Goal: Contribute content: Add original content to the website for others to see

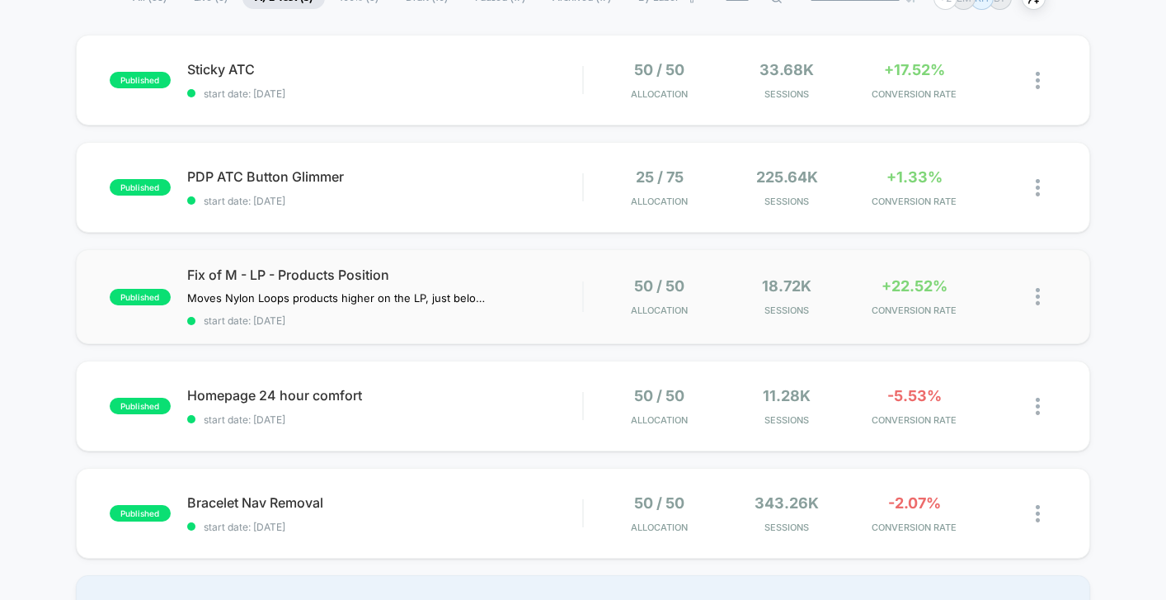
scroll to position [149, 0]
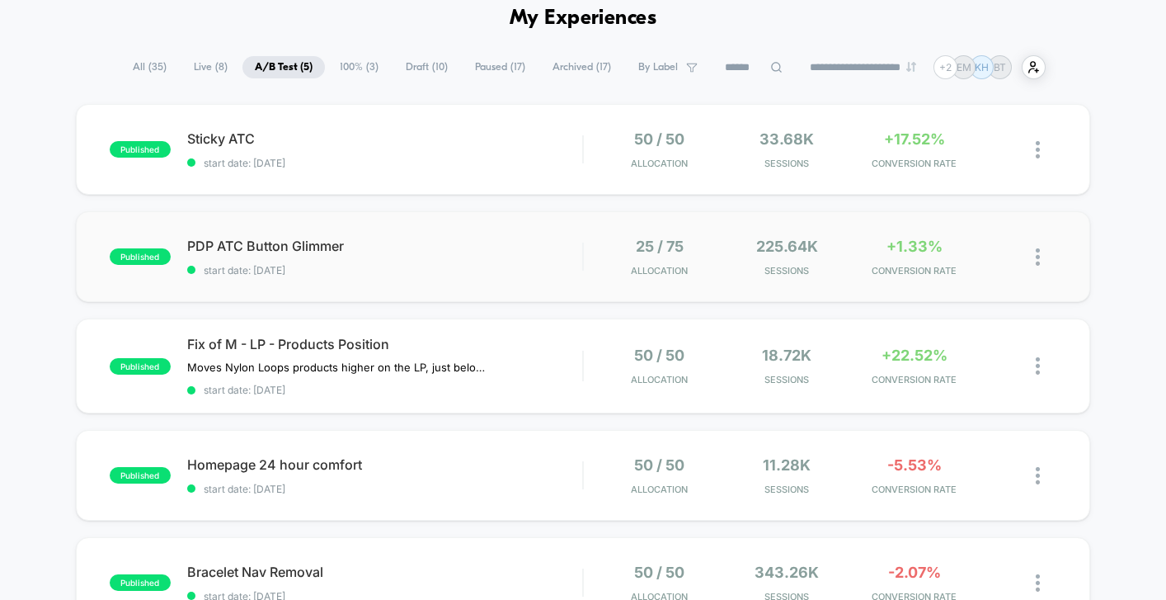
scroll to position [66, 0]
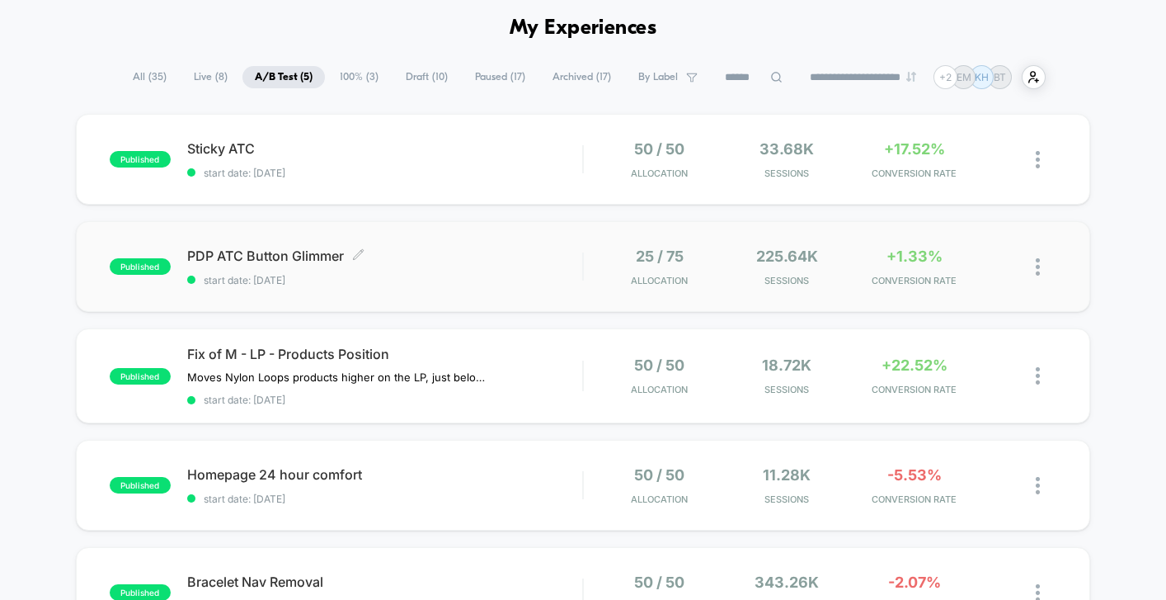
click at [474, 274] on span "start date: [DATE]" at bounding box center [384, 280] width 395 height 12
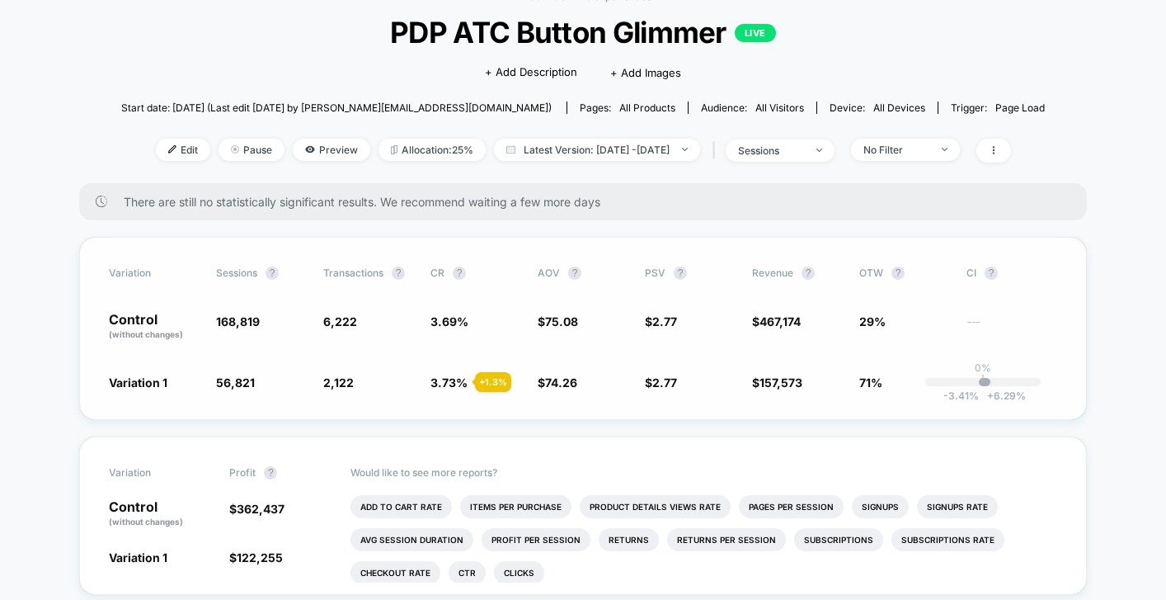
scroll to position [98, 0]
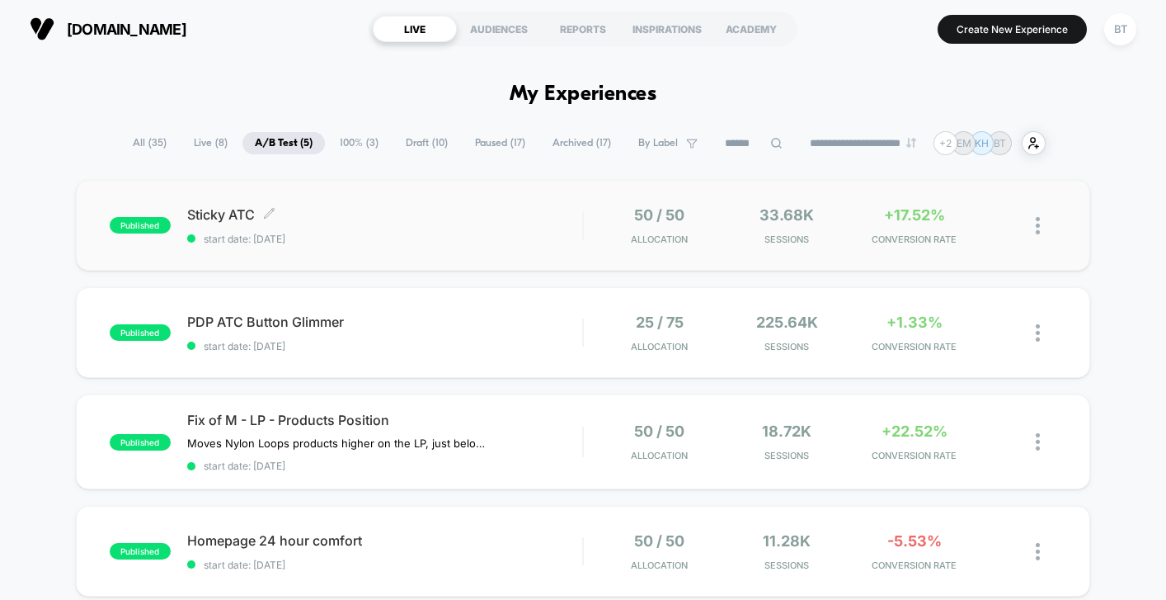
click at [489, 224] on div "Sticky ATC Click to edit experience details Click to edit experience details st…" at bounding box center [384, 225] width 395 height 39
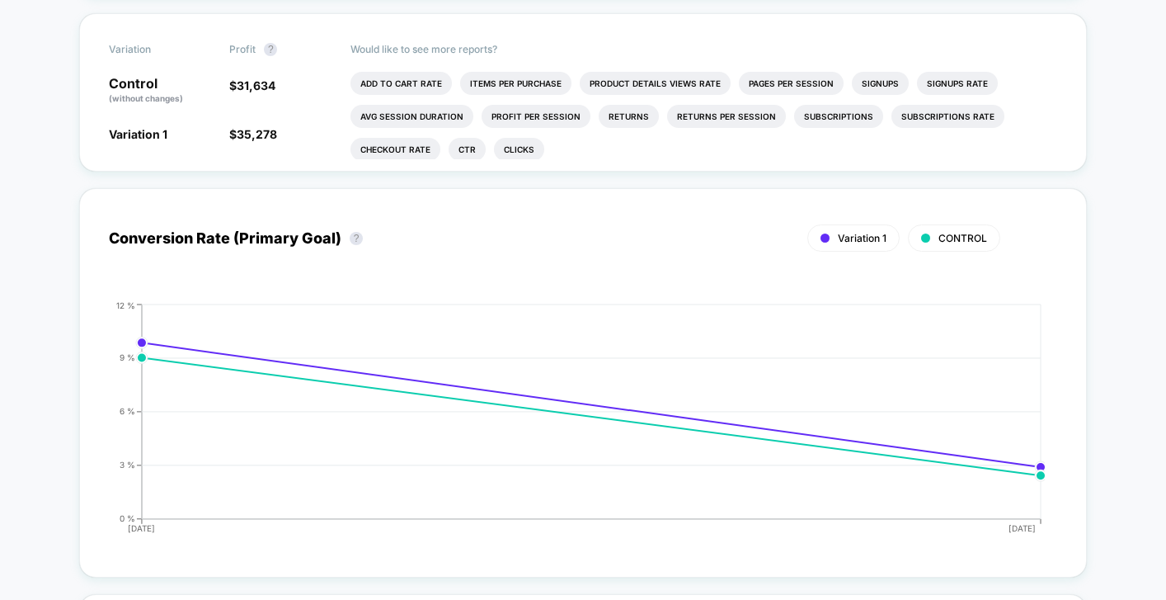
scroll to position [642, 0]
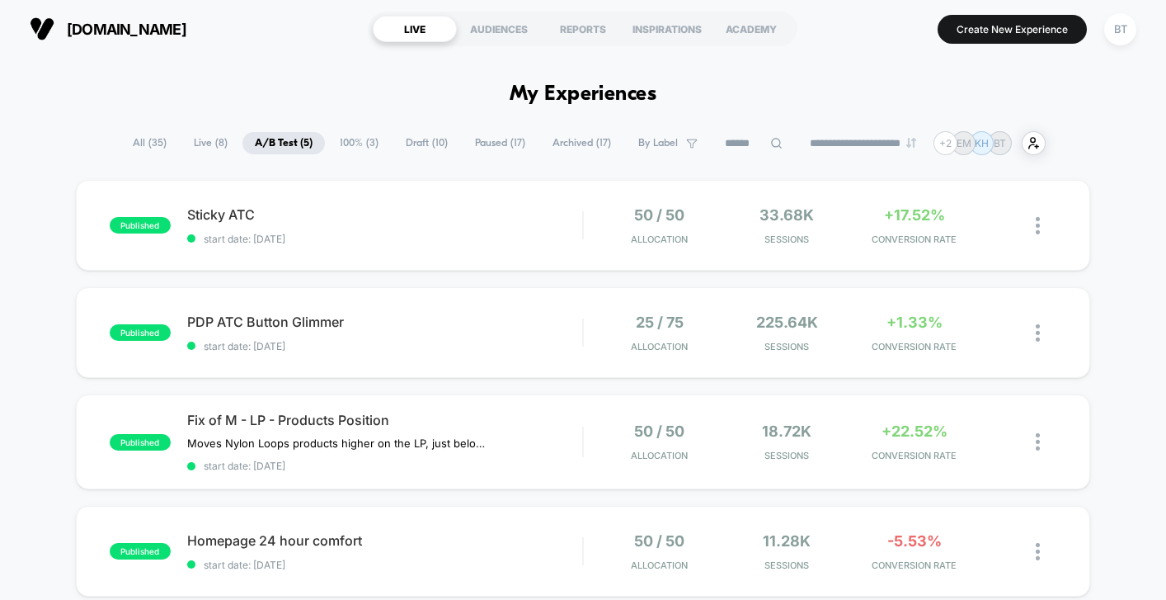
click at [200, 144] on span "Live ( 8 )" at bounding box center [210, 143] width 59 height 22
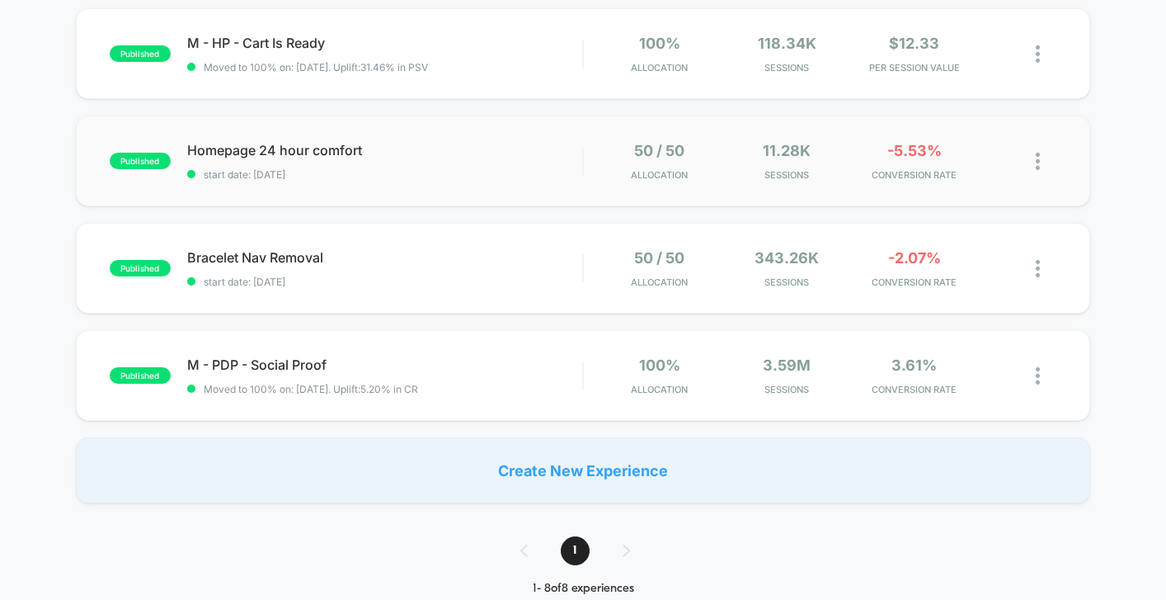
scroll to position [603, 0]
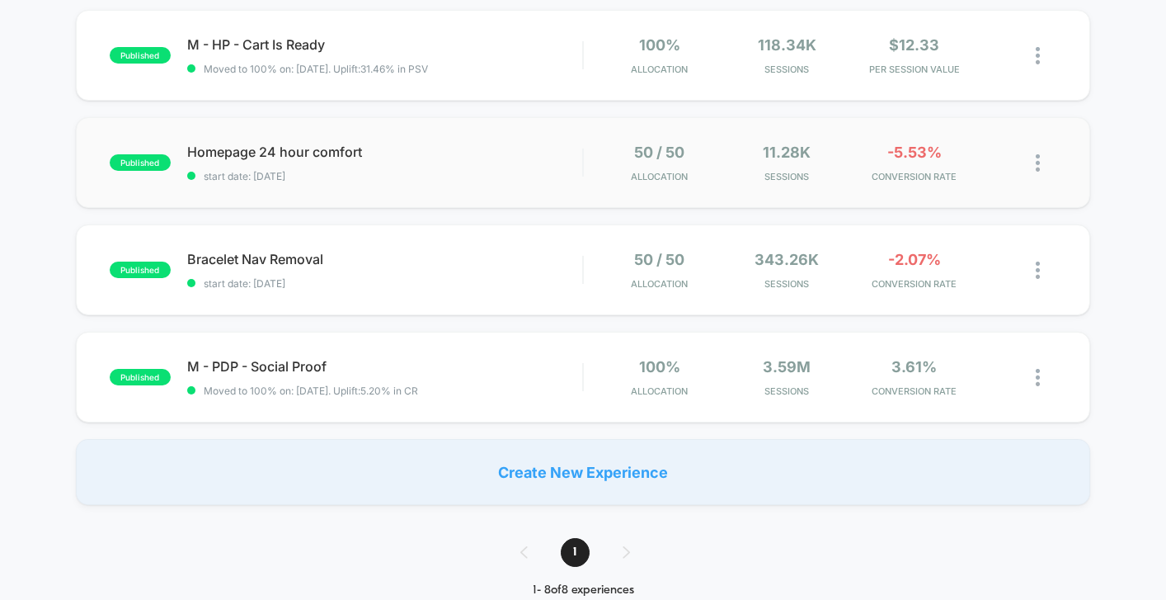
click at [522, 141] on div "published Homepage 24 hour comfort start date: [DATE] 50 / 50 Allocation 11.28k…" at bounding box center [583, 162] width 1015 height 91
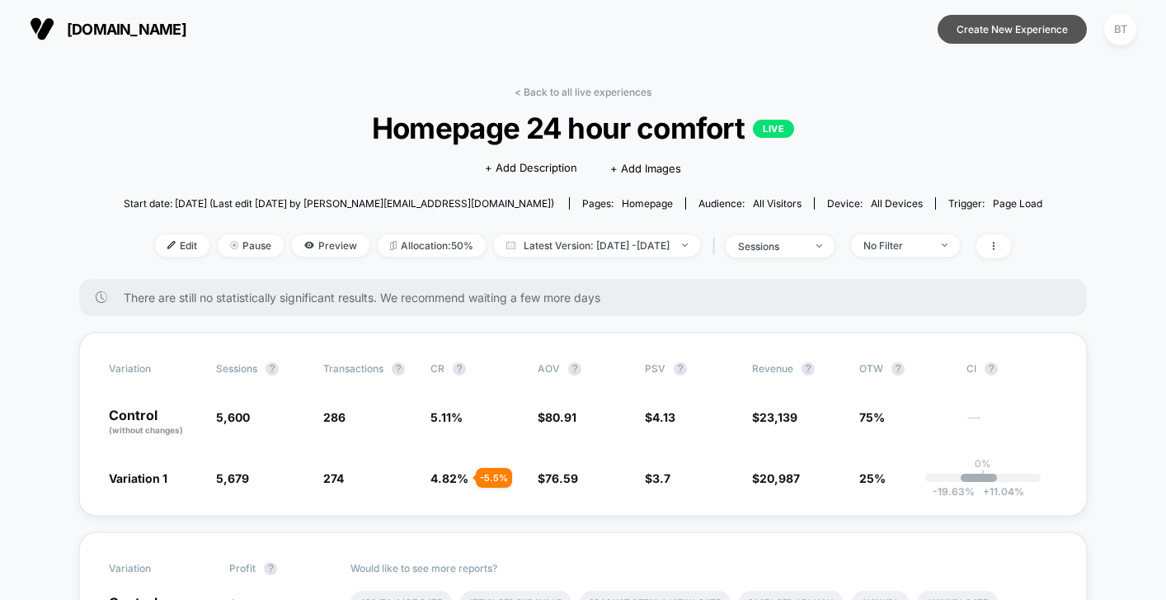
click at [1010, 42] on button "Create New Experience" at bounding box center [1012, 29] width 149 height 29
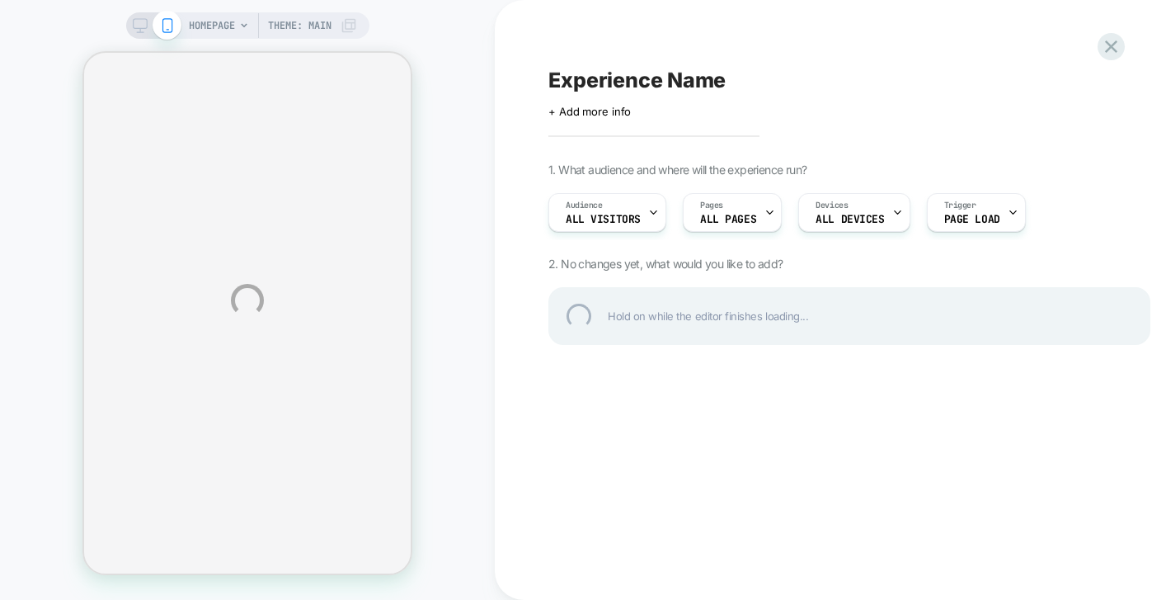
click at [615, 70] on div "Experience Name" at bounding box center [850, 80] width 602 height 25
type textarea "*"
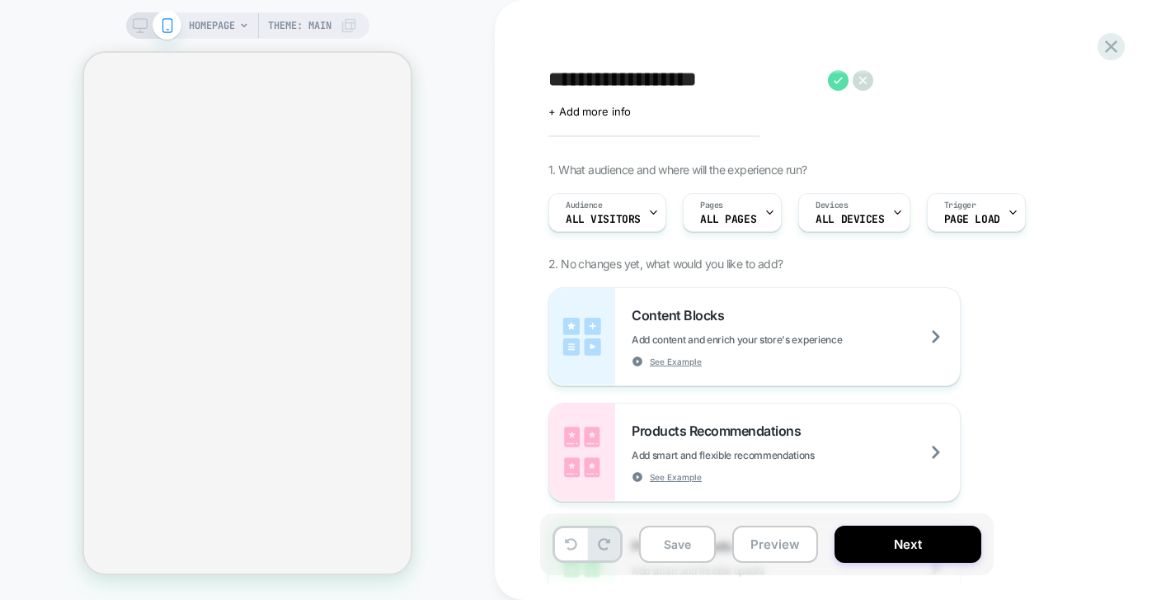
type textarea "**********"
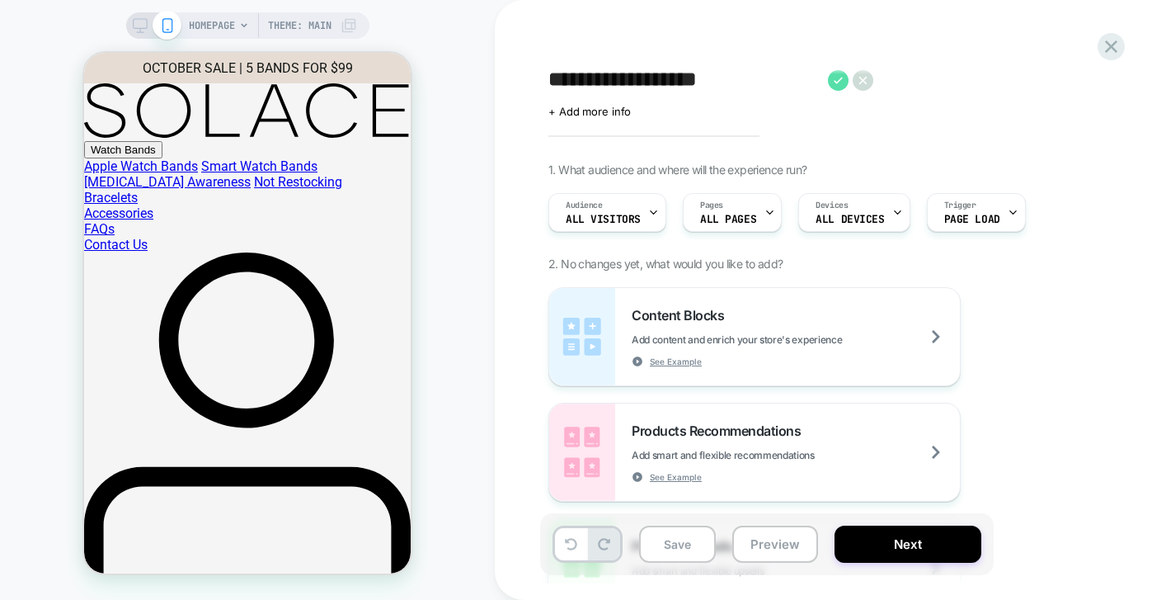
click at [840, 78] on icon at bounding box center [838, 80] width 9 height 7
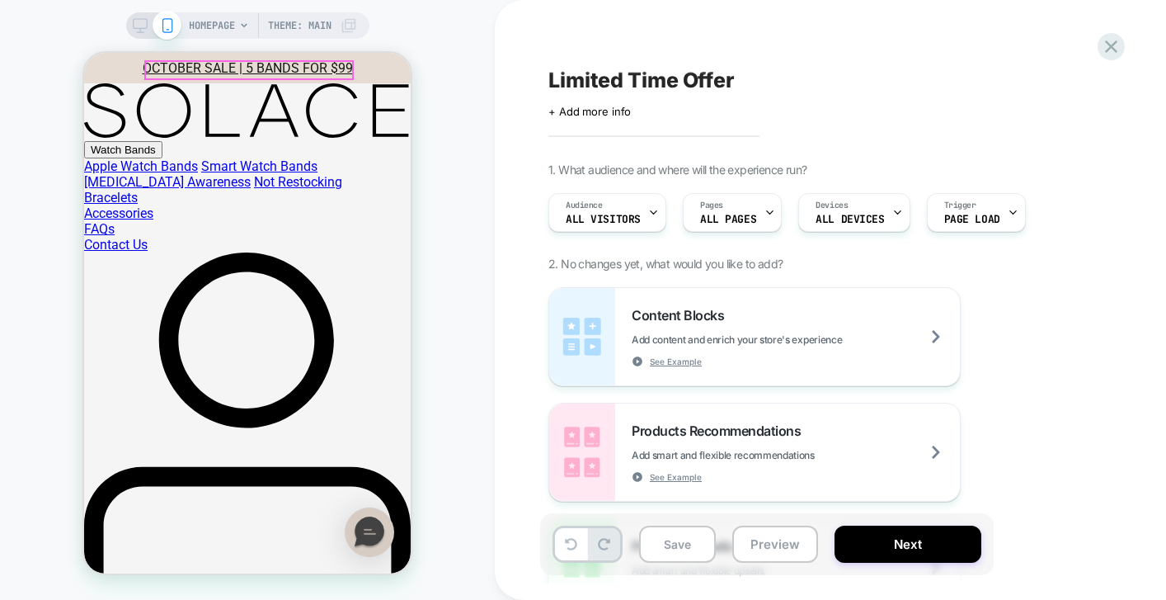
click at [210, 69] on link "OCTOBER SALE | 5 BANDS FOR $99" at bounding box center [248, 68] width 210 height 16
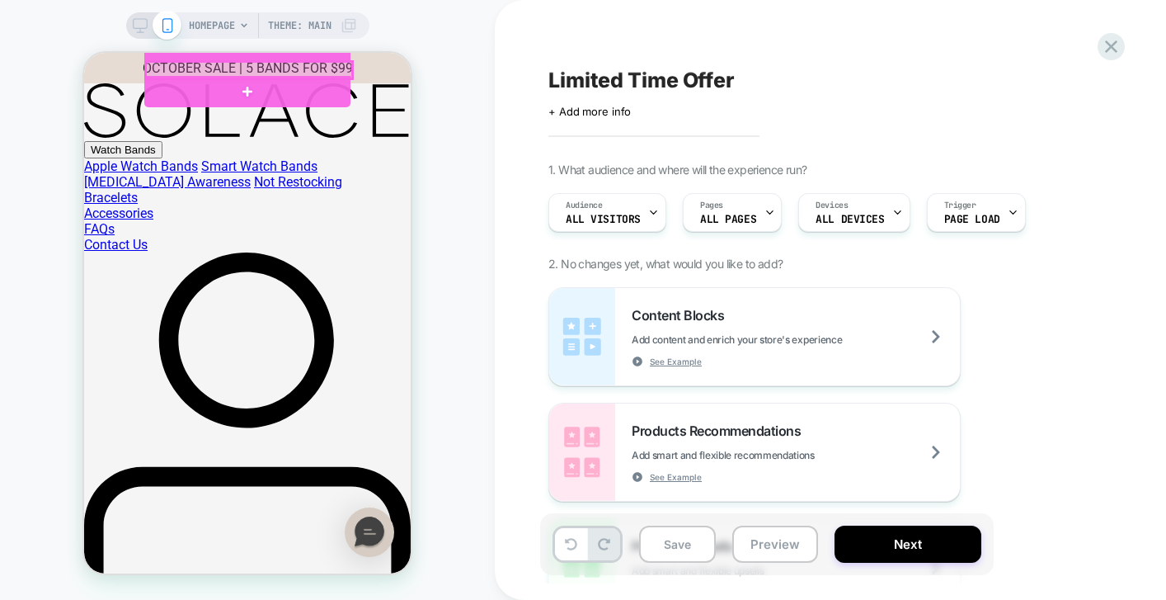
click at [210, 68] on div at bounding box center [249, 70] width 207 height 16
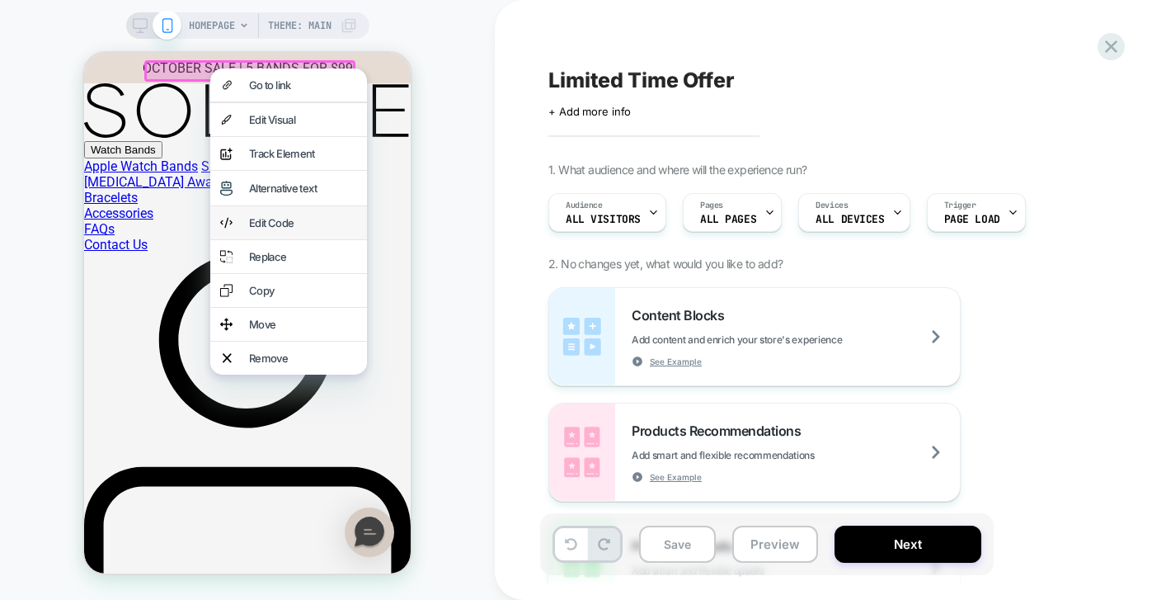
click at [281, 229] on div "Edit Code" at bounding box center [288, 222] width 157 height 33
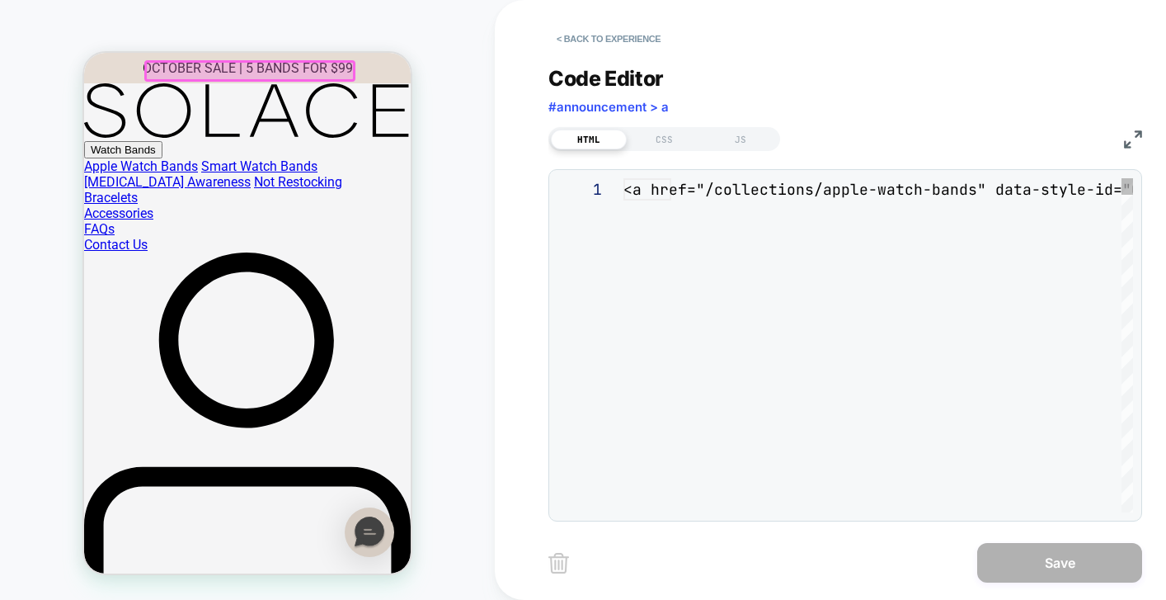
scroll to position [67, 0]
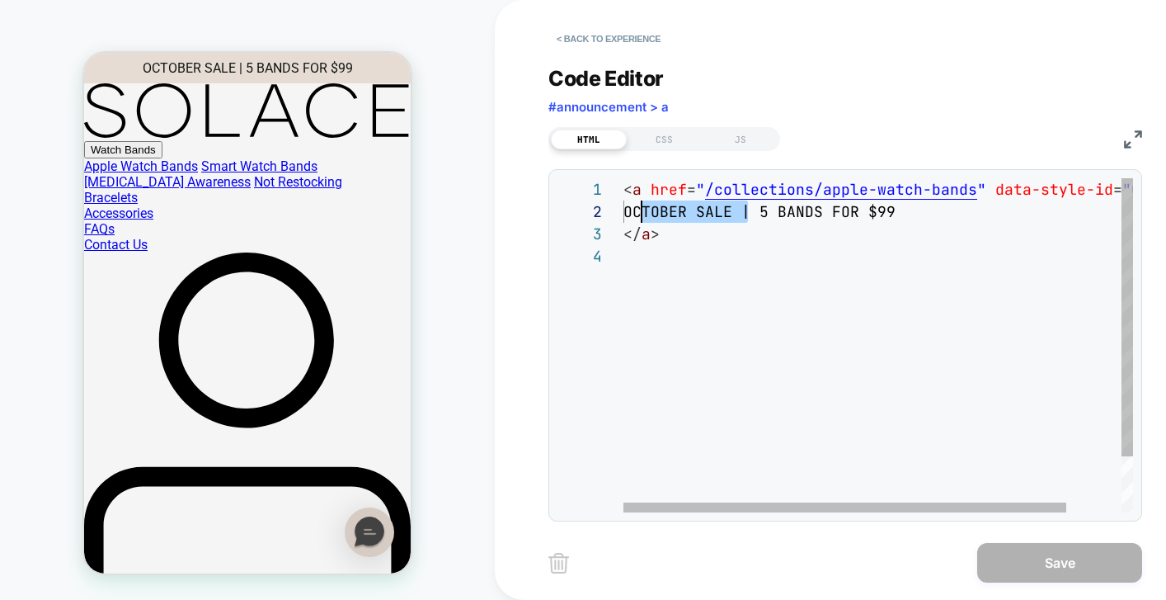
drag, startPoint x: 749, startPoint y: 210, endPoint x: 640, endPoint y: 207, distance: 108.9
click at [640, 207] on div "< a href = " /collections/apple-watch-bands " data-style-id = "0" > OCTOBER SAL…" at bounding box center [910, 378] width 573 height 401
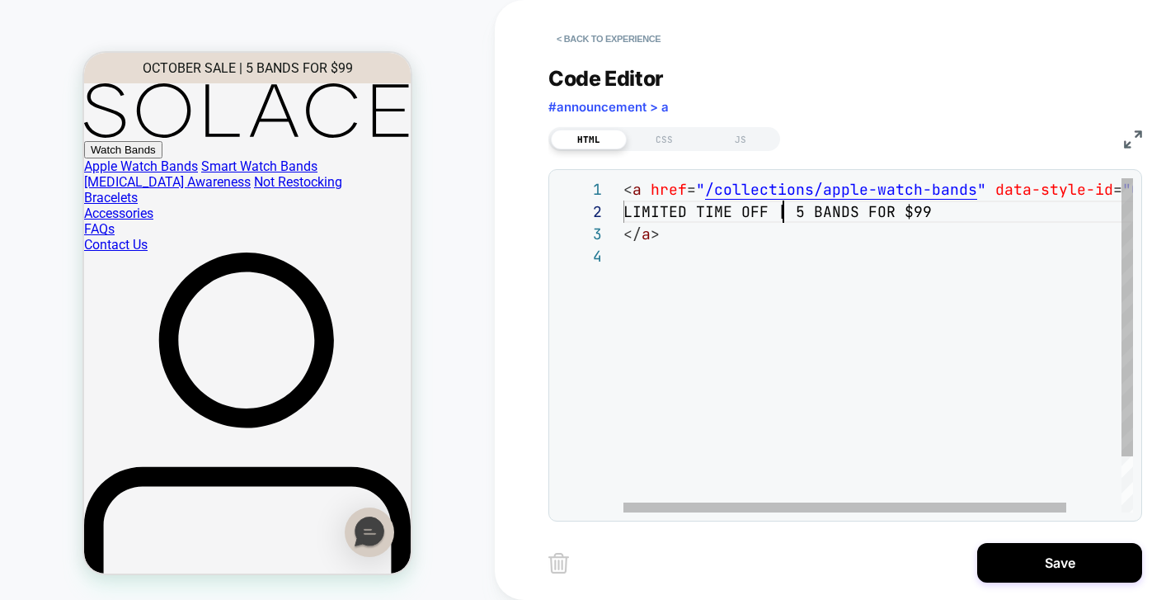
scroll to position [22, 178]
click at [826, 387] on div "< a href = " /collections/apple-watch-bands " data-style-id = "0" > LIMITED TIM…" at bounding box center [910, 378] width 573 height 401
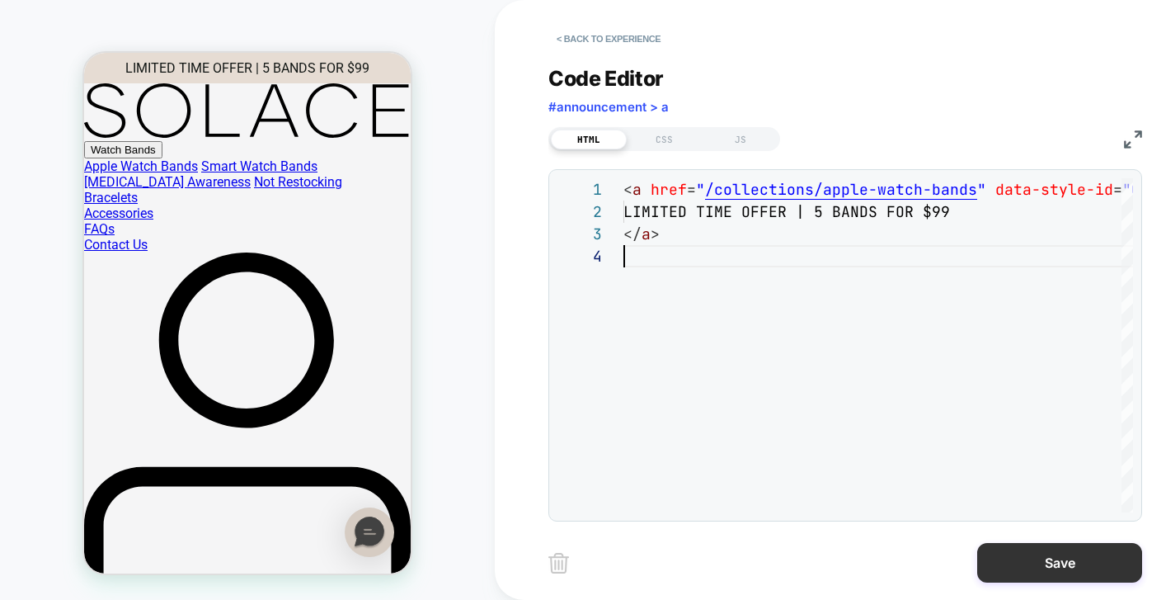
type textarea "**********"
click at [1018, 558] on button "Save" at bounding box center [1060, 563] width 165 height 40
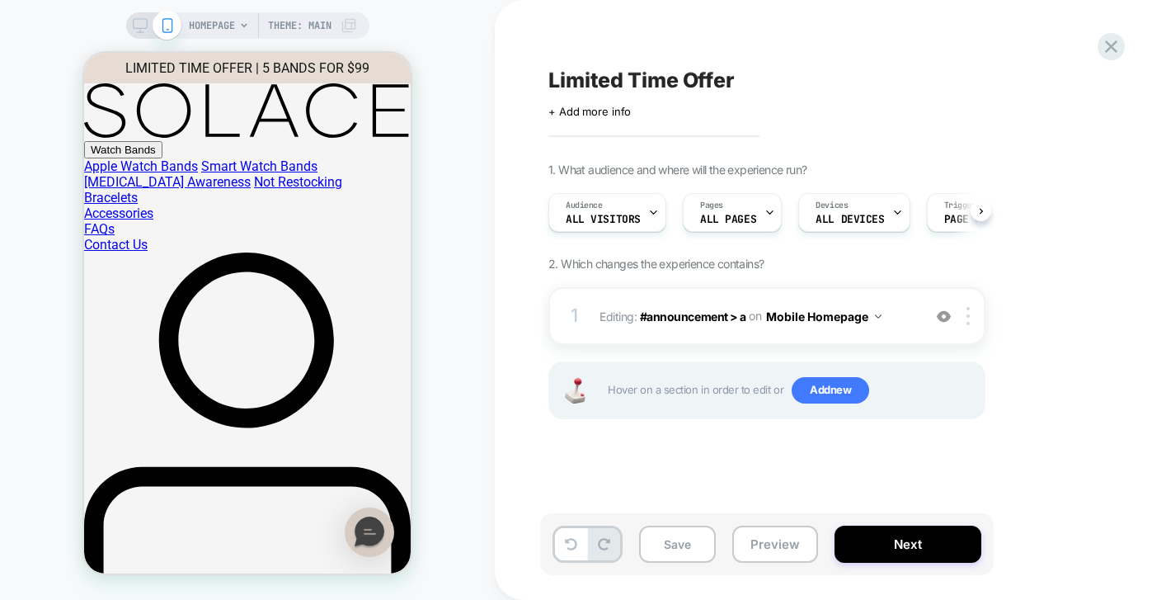
scroll to position [0, 1]
click at [140, 26] on icon at bounding box center [140, 25] width 15 height 15
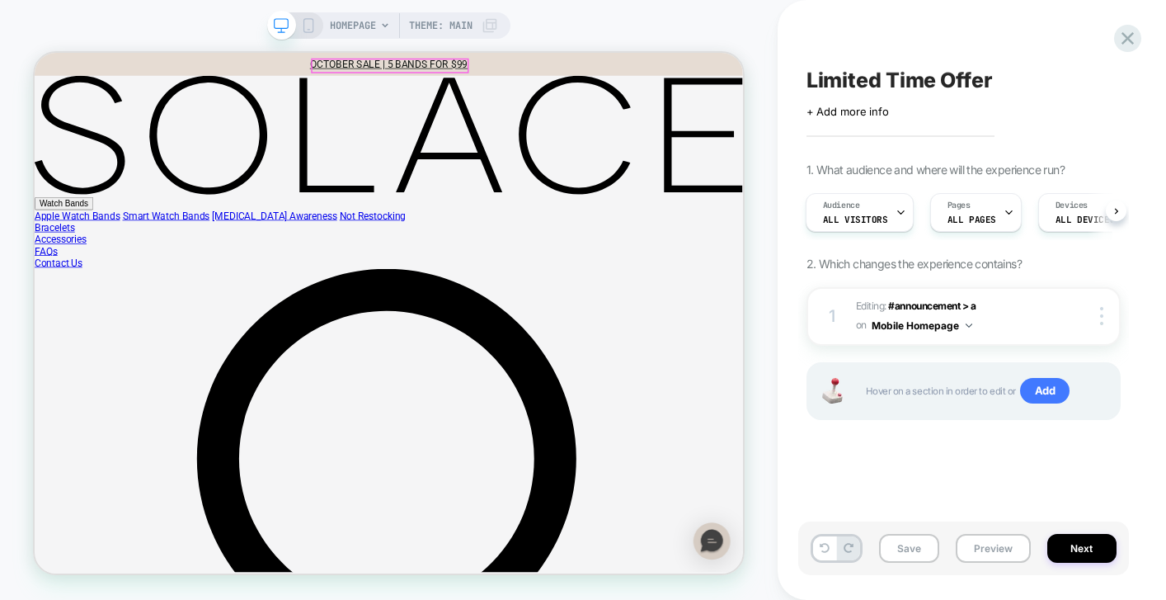
click at [439, 71] on link "OCTOBER SALE | 5 BANDS FOR $99" at bounding box center [507, 68] width 210 height 16
click at [437, 62] on link "OCTOBER SALE | 5 BANDS FOR $99" at bounding box center [507, 68] width 210 height 16
click at [439, 69] on div at bounding box center [508, 70] width 207 height 16
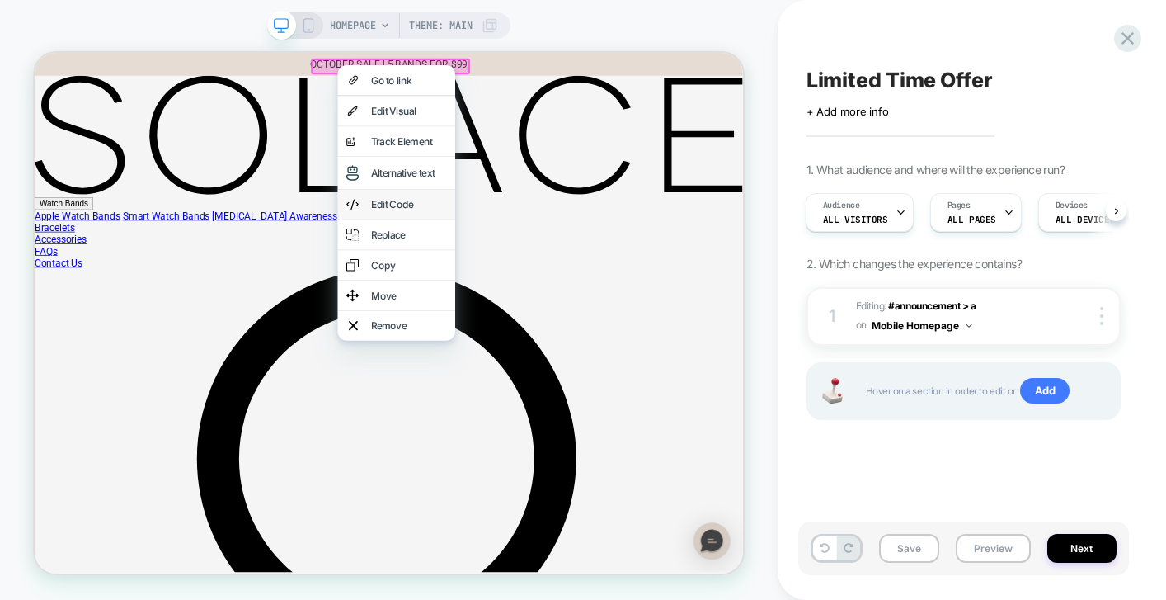
click at [500, 263] on div "Edit Code" at bounding box center [517, 255] width 157 height 40
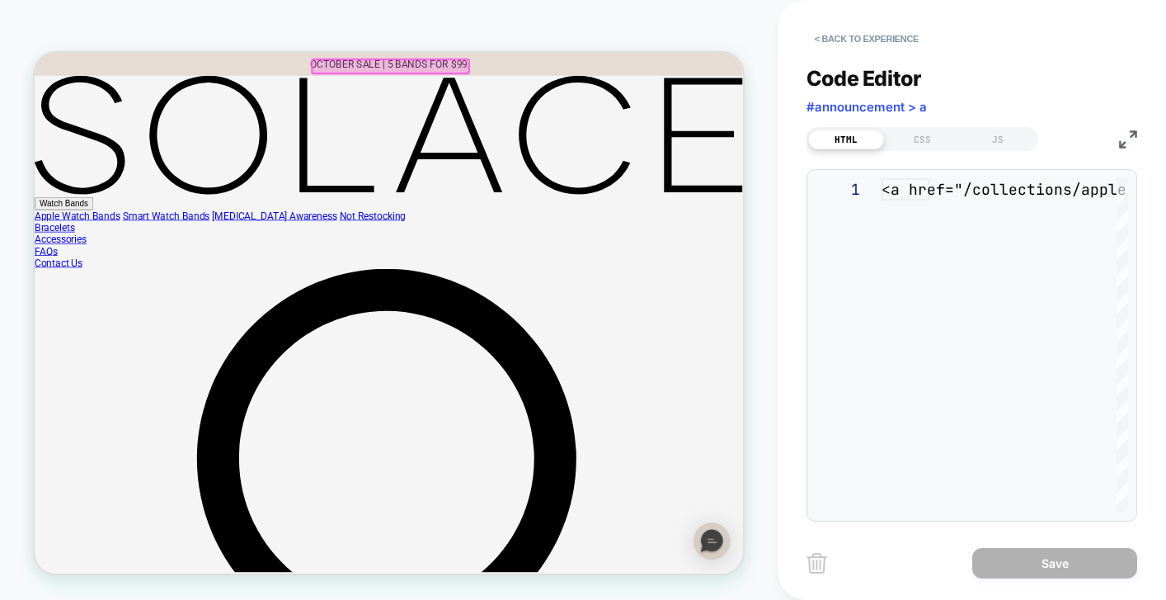
scroll to position [67, 0]
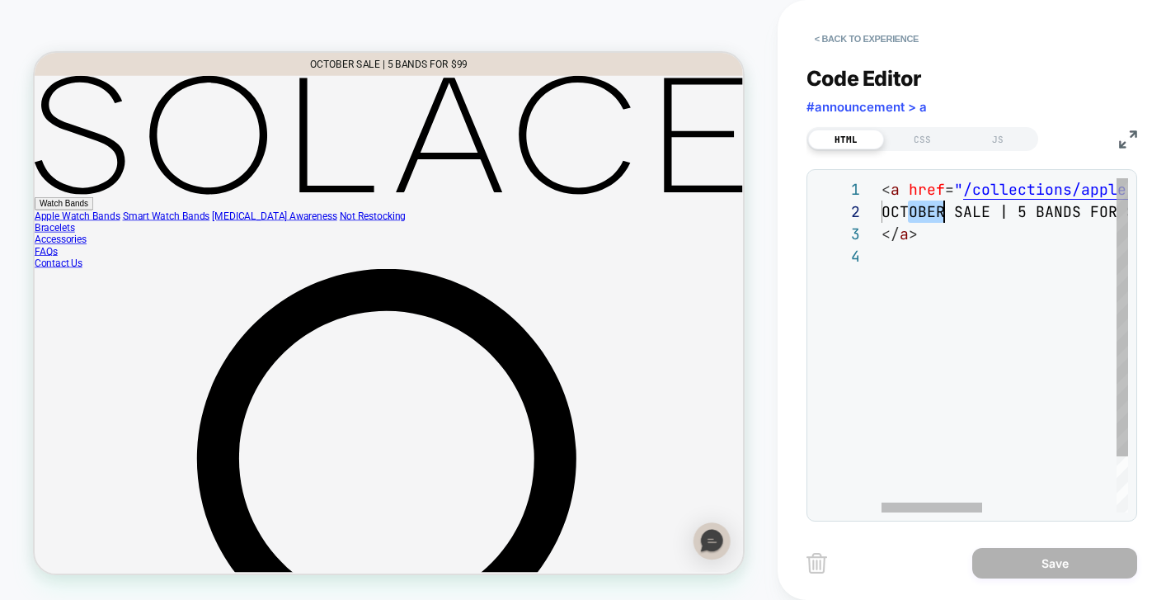
drag, startPoint x: 904, startPoint y: 219, endPoint x: 982, endPoint y: 220, distance: 77.6
click at [982, 220] on div "< a href = " /collections/apple-watch-bands " data-style-id = "0" > OCTOBER SAL…" at bounding box center [1168, 378] width 573 height 401
click at [1001, 224] on div "< a href = " /collections/apple-watch-bands " data-style-id = "0" > OCTOBER SAL…" at bounding box center [1168, 378] width 573 height 401
click at [1004, 216] on div "< a href = " /collections/apple-watch-bands " data-style-id = "0" > OCTOBER SAL…" at bounding box center [1168, 378] width 573 height 401
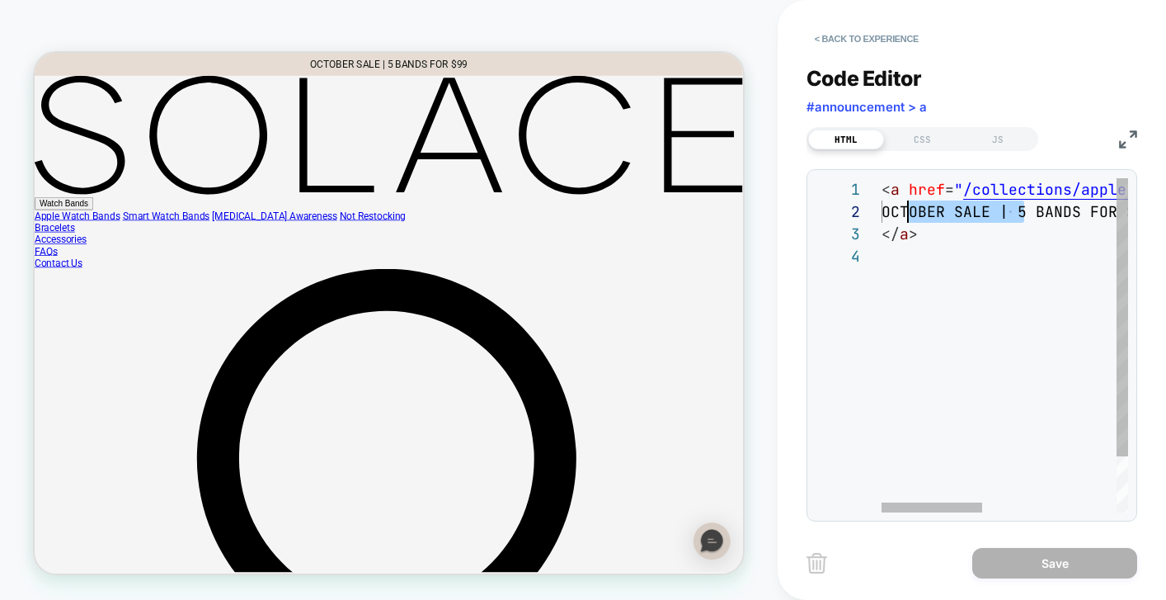
drag, startPoint x: 1022, startPoint y: 212, endPoint x: 903, endPoint y: 217, distance: 118.9
click at [903, 217] on div "< a href = " /collections/apple-watch-bands " data-style-id = "0" > OCTOBER SAL…" at bounding box center [1168, 378] width 573 height 401
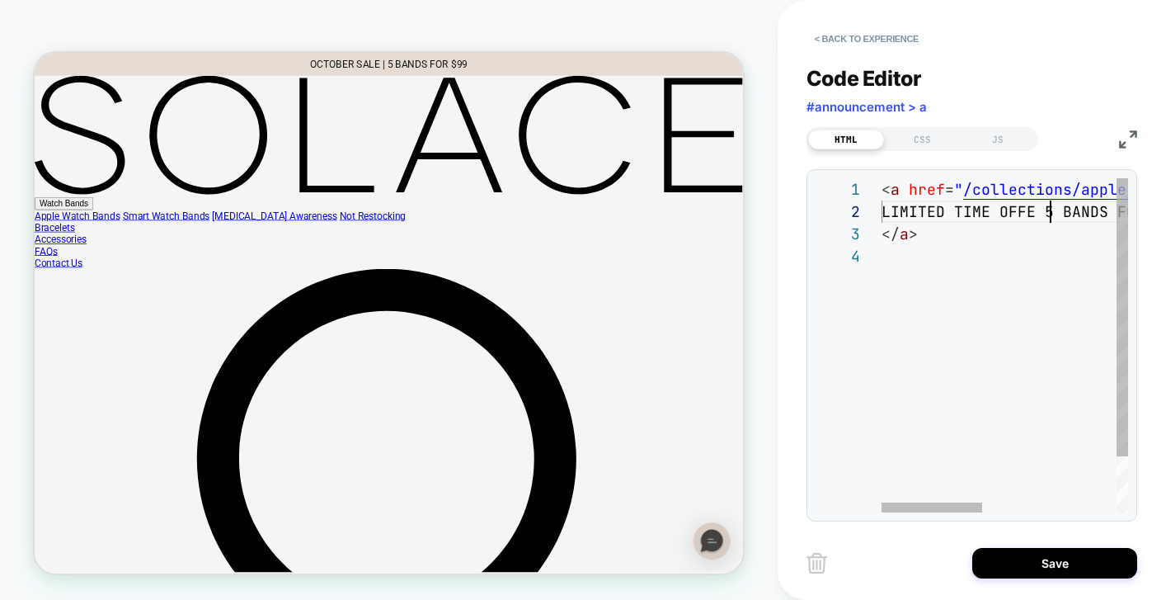
scroll to position [22, 187]
click at [1056, 214] on div "< a href = " /collections/apple-watch-bands " data-style-id = "0" > LIMITED TIM…" at bounding box center [1003, 378] width 573 height 401
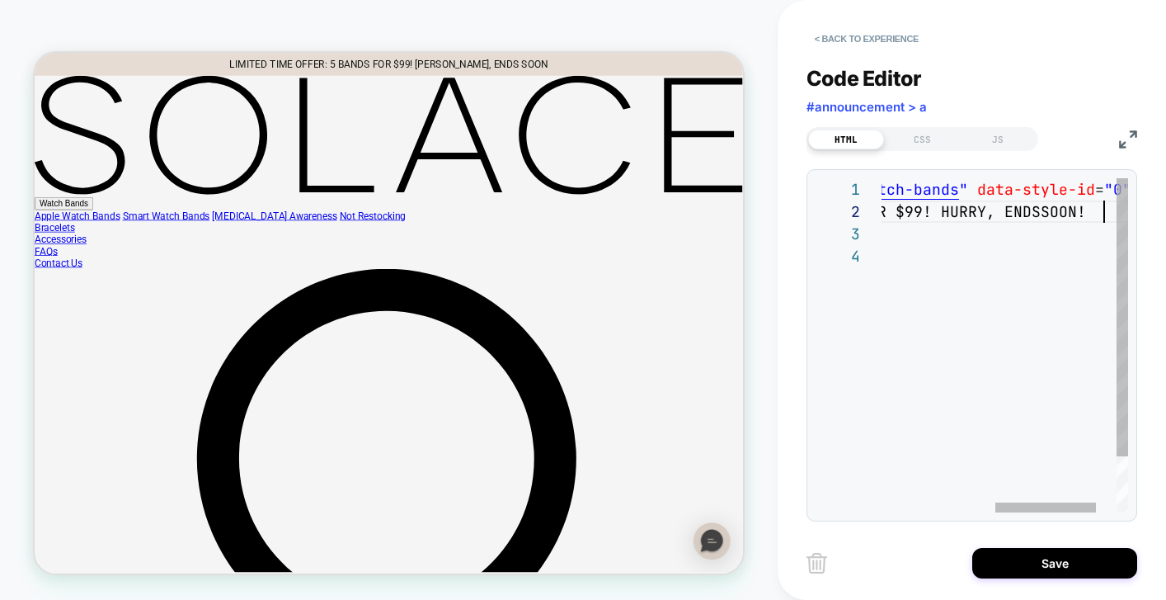
scroll to position [22, 499]
click at [941, 216] on div "< a href = " /collections/apple-watch-bands " data-style-id = "0" > LIMITED TIM…" at bounding box center [892, 378] width 573 height 401
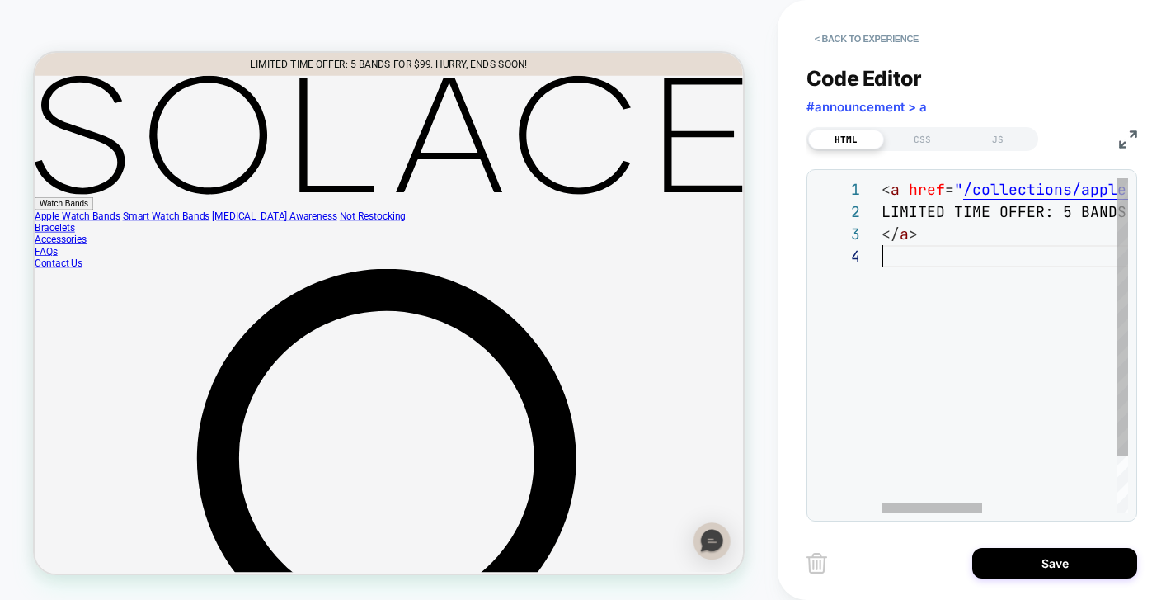
click at [898, 354] on div "< a href = " /collections/apple-watch-bands " data-style-id = "0" > LIMITED TIM…" at bounding box center [1168, 378] width 573 height 401
click at [898, 205] on div "< a href = " /collections/apple-watch-bands " data-style-id = "0" > LIMITED TIM…" at bounding box center [1168, 378] width 573 height 401
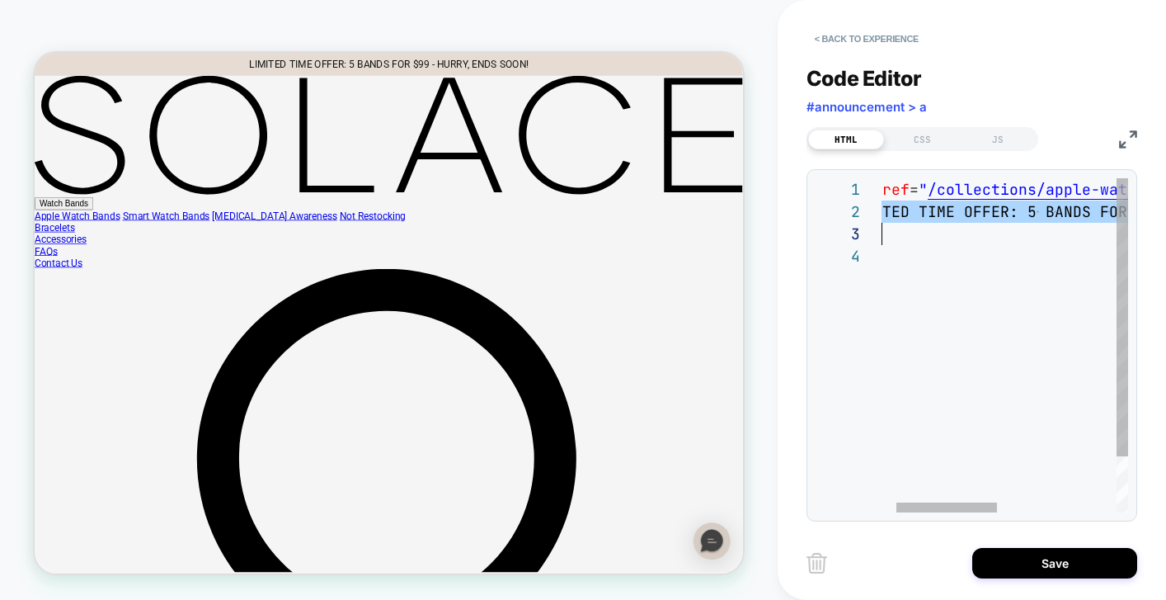
click at [1087, 223] on div "< a href = " /collections/apple-watch-bands " data-style-id = "0" > LIMITED TIM…" at bounding box center [1132, 378] width 573 height 401
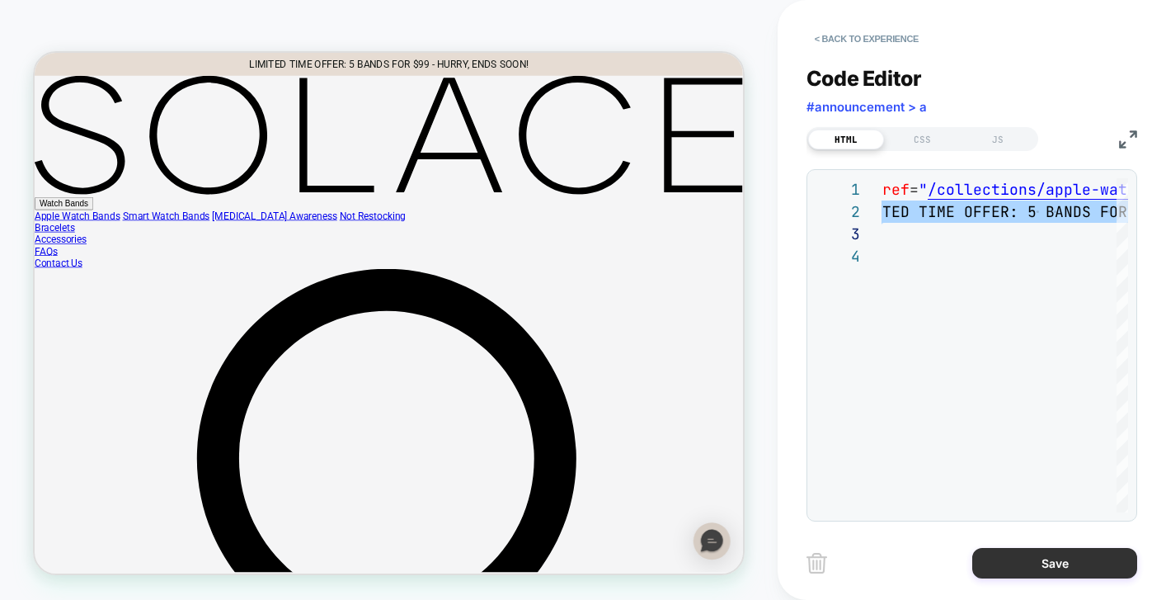
type textarea "**********"
click at [1086, 563] on button "Save" at bounding box center [1055, 563] width 165 height 31
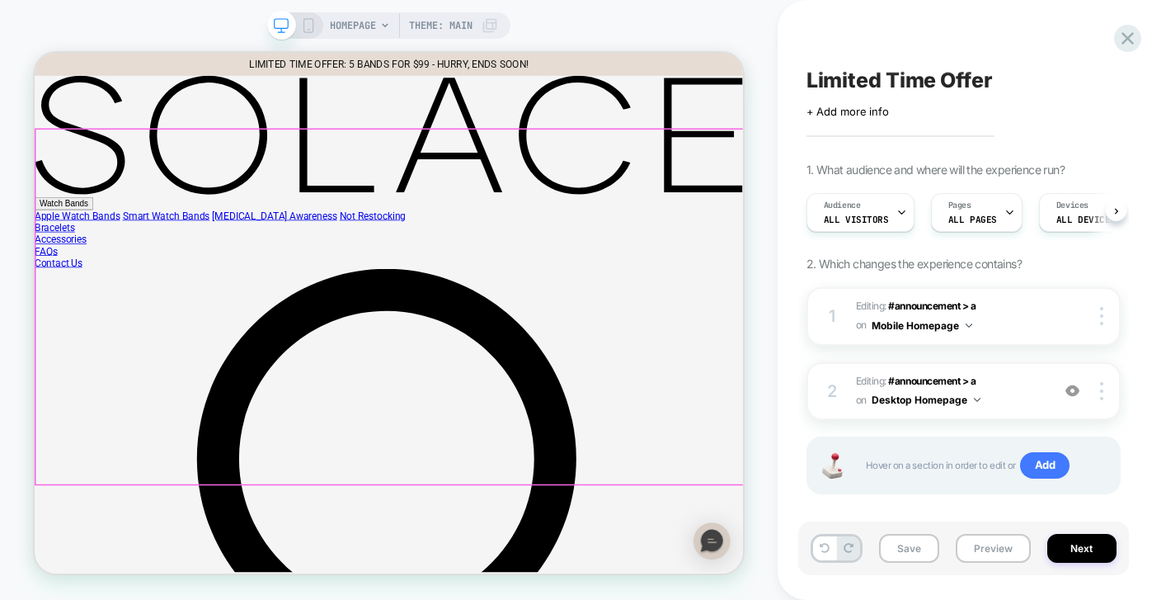
scroll to position [0, 1]
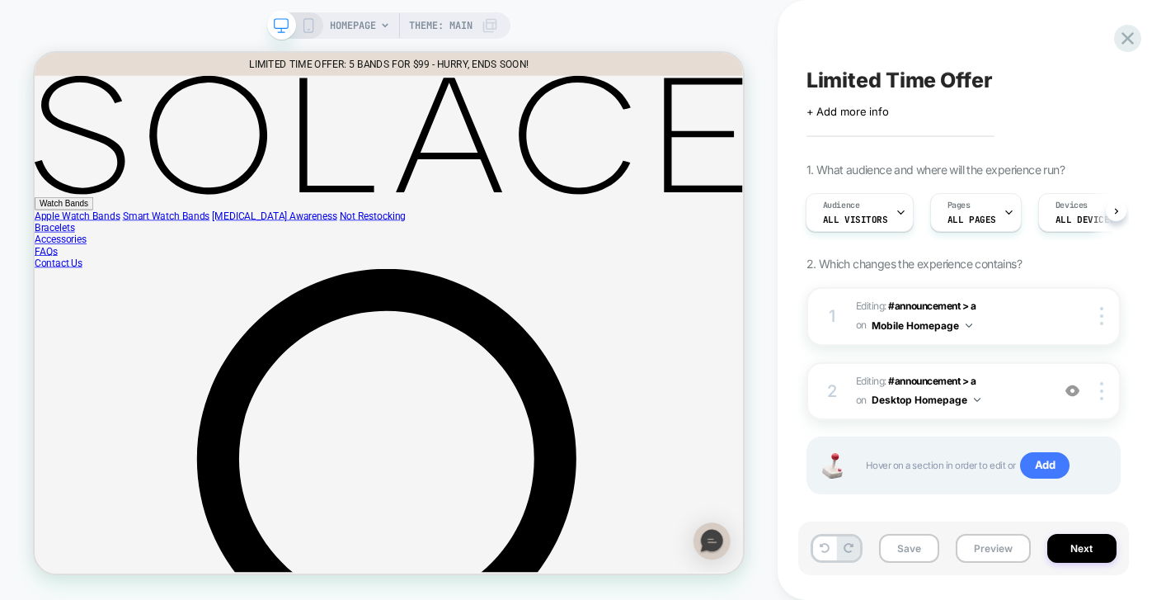
click at [311, 26] on rect at bounding box center [308, 25] width 9 height 13
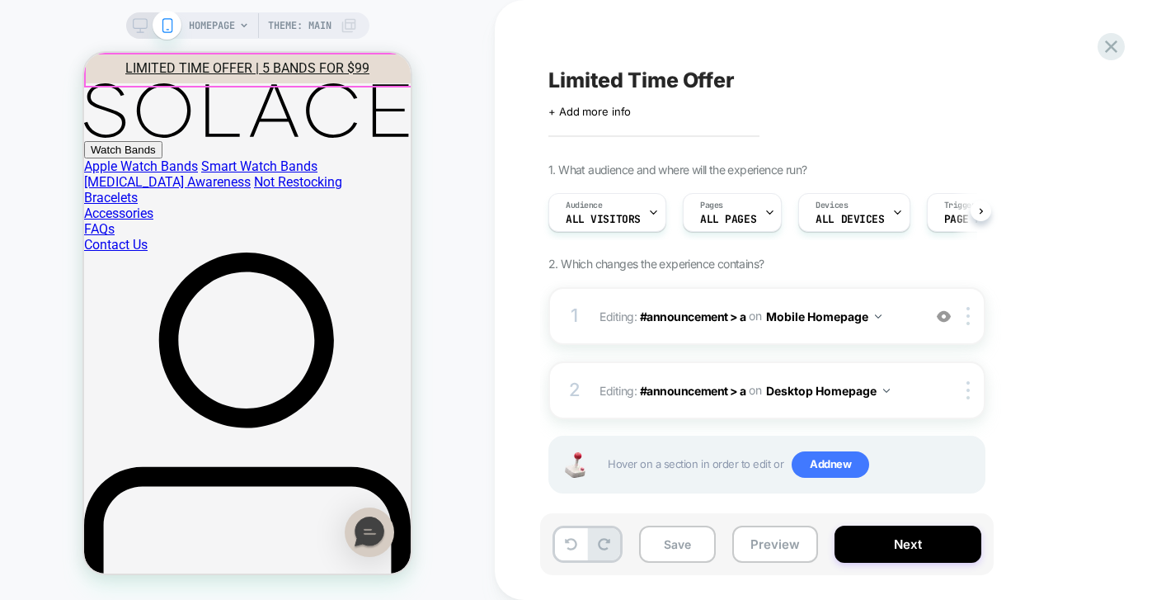
scroll to position [0, 1]
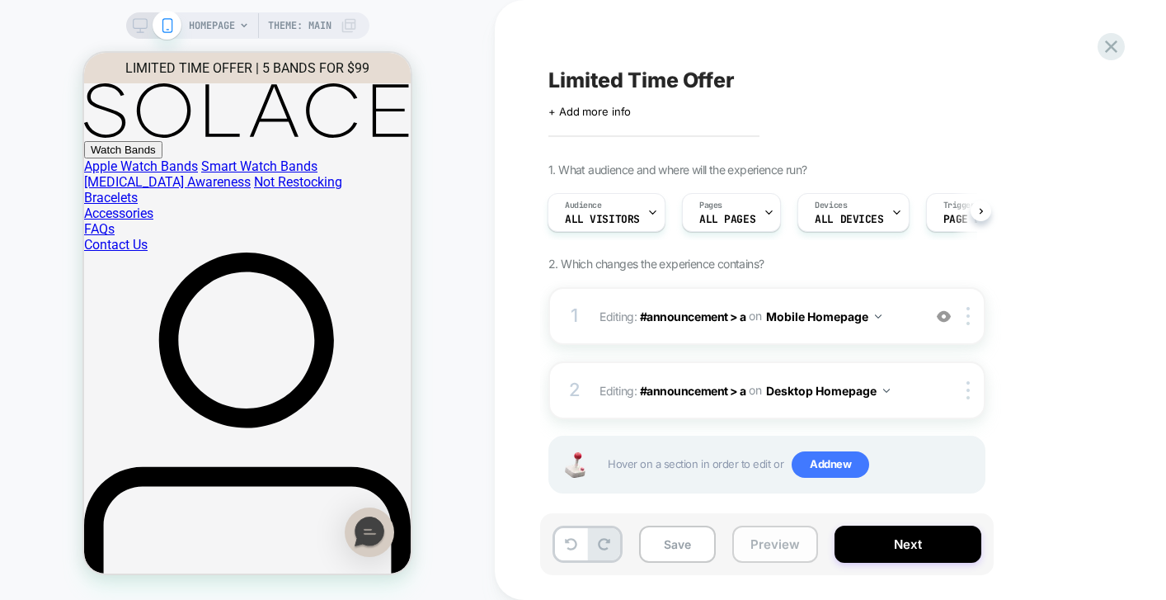
click at [785, 540] on button "Preview" at bounding box center [776, 543] width 86 height 37
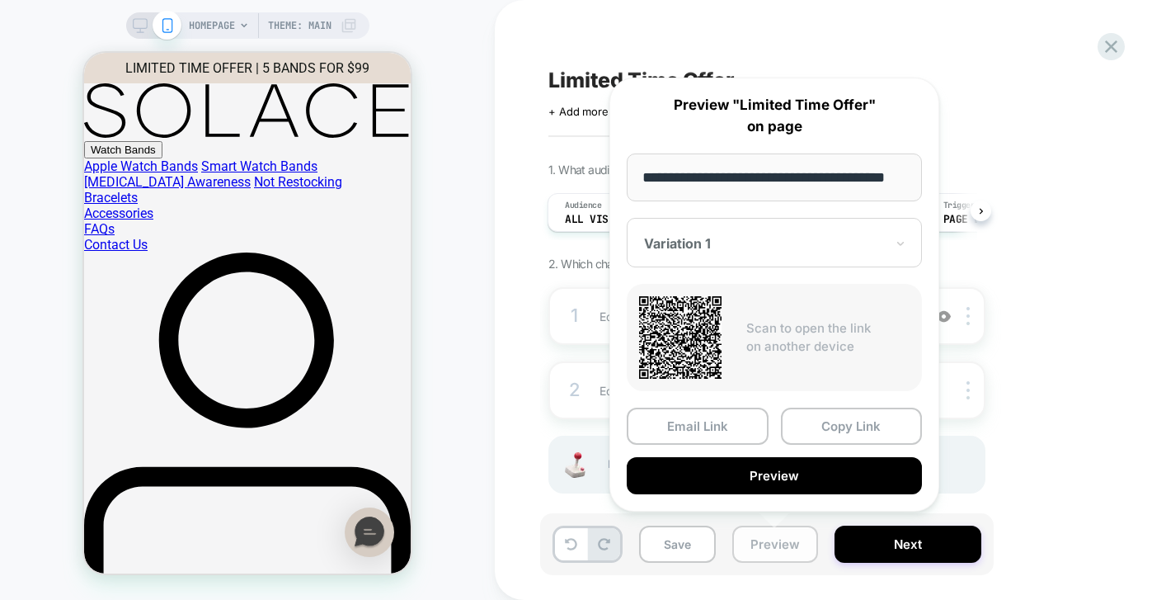
scroll to position [0, 36]
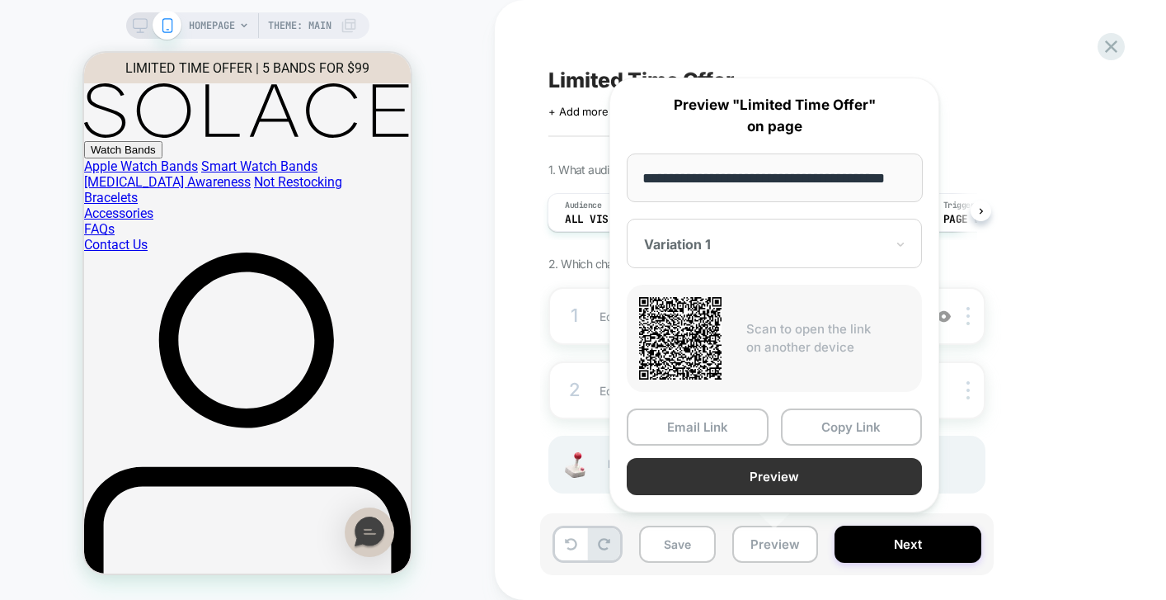
click at [826, 482] on button "Preview" at bounding box center [774, 476] width 295 height 37
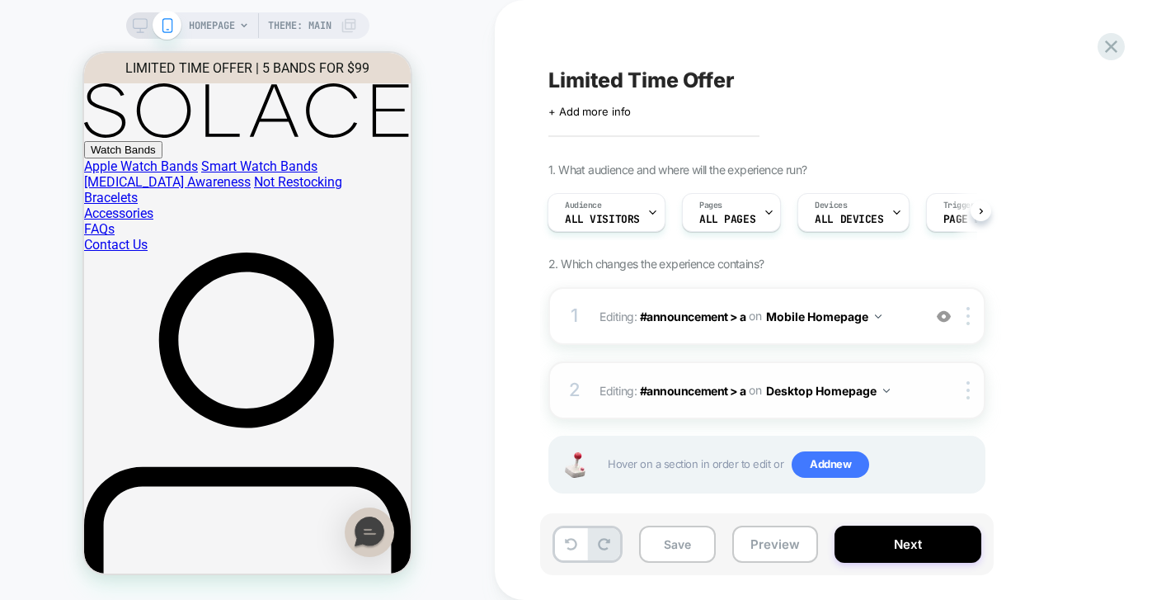
scroll to position [16, 0]
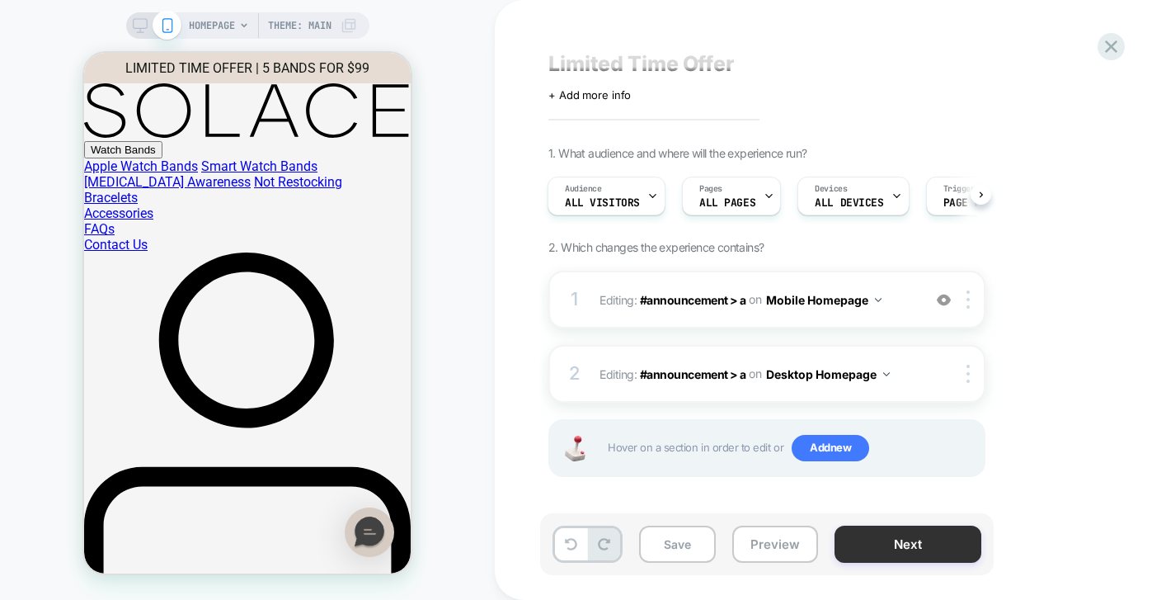
click at [933, 551] on button "Next" at bounding box center [908, 543] width 147 height 37
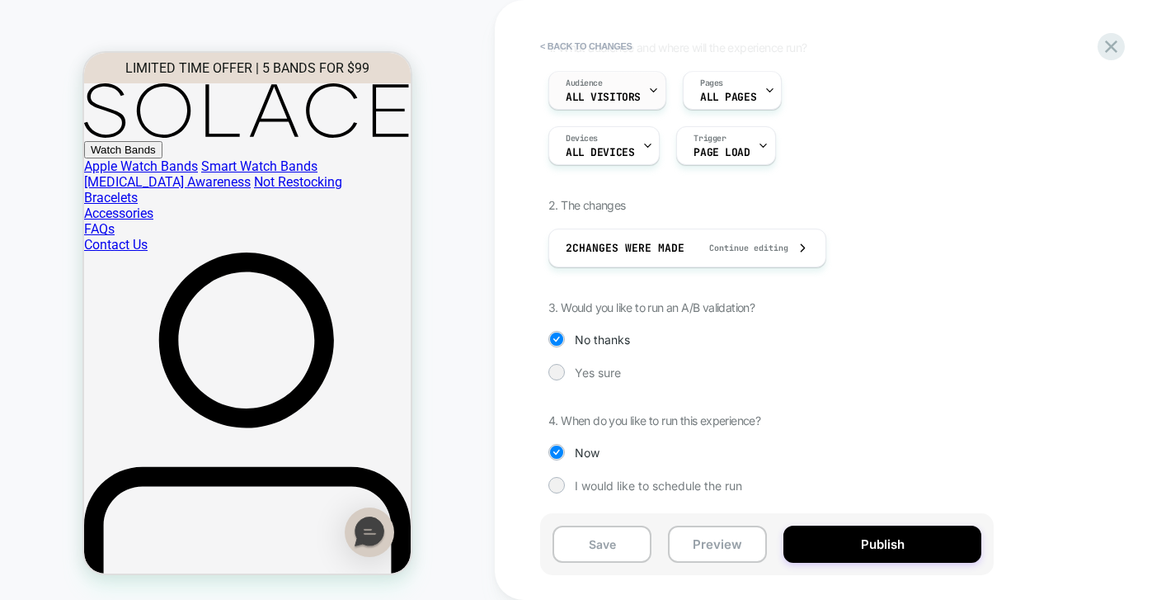
scroll to position [122, 0]
click at [606, 362] on div "1. What audience and where will the experience run? Audience All Visitors Pages…" at bounding box center [850, 279] width 602 height 478
click at [606, 365] on span "Yes sure" at bounding box center [598, 372] width 46 height 14
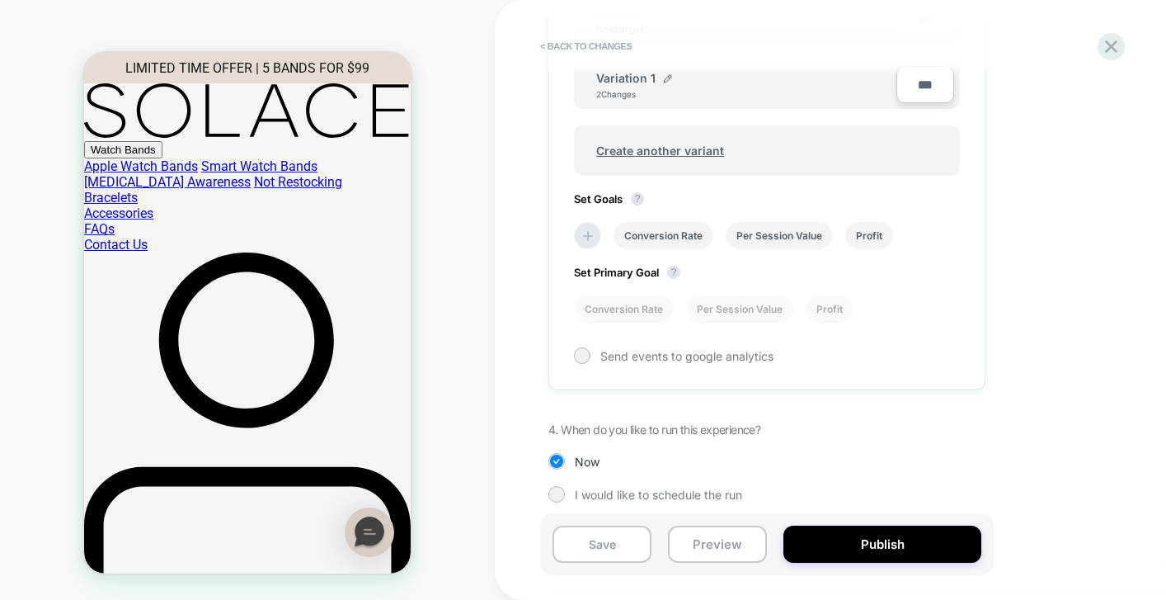
scroll to position [589, 0]
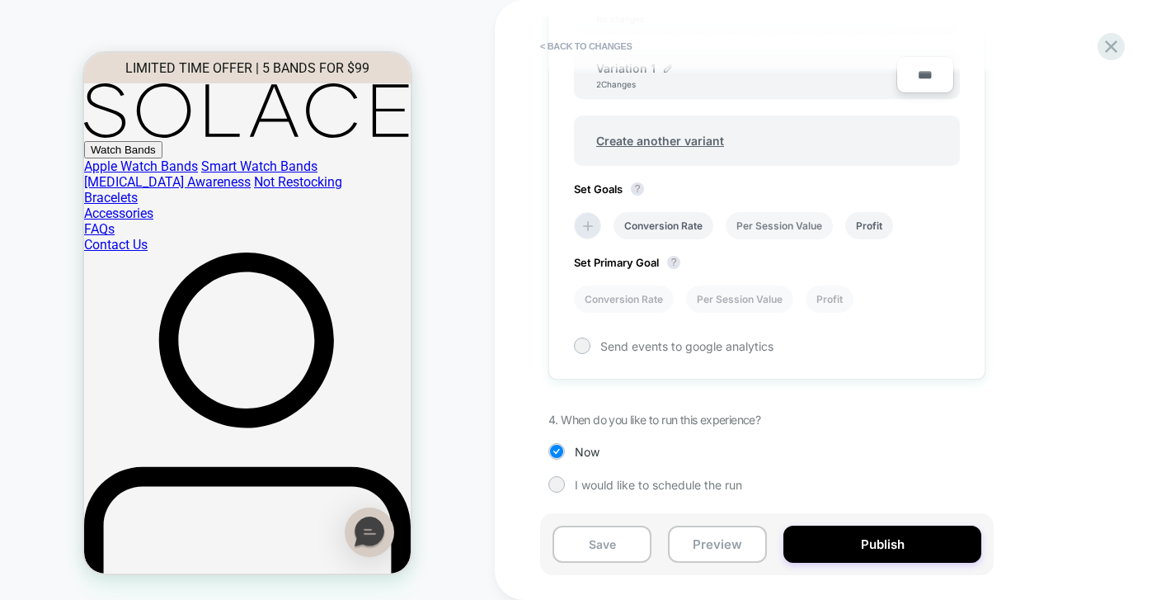
click at [780, 224] on li "Per Session Value" at bounding box center [779, 225] width 107 height 27
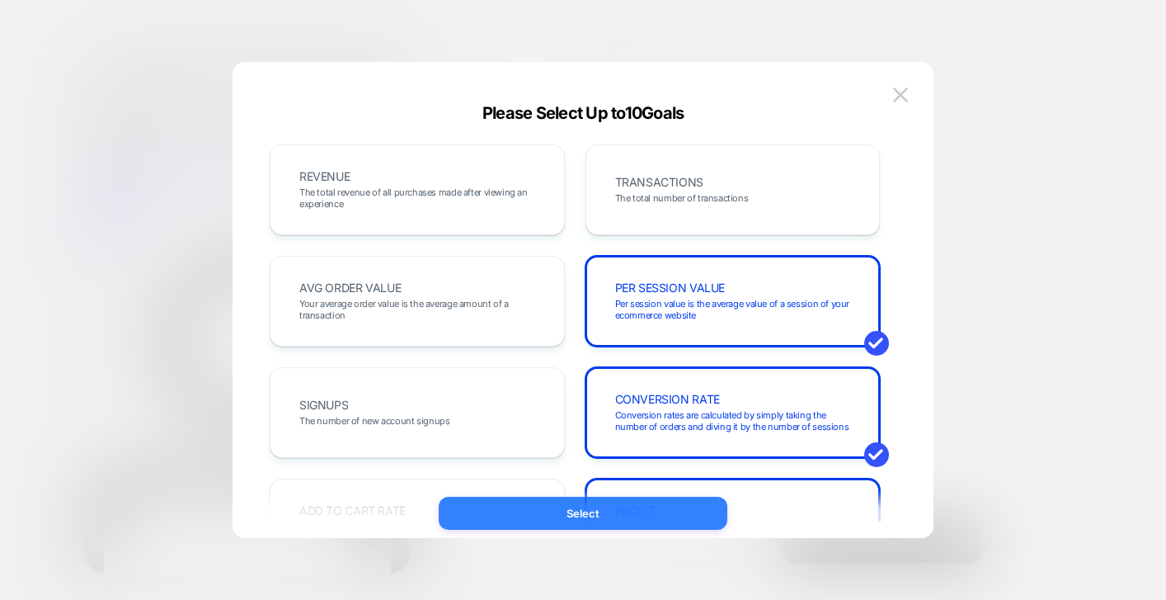
click at [610, 523] on button "Select" at bounding box center [583, 513] width 289 height 33
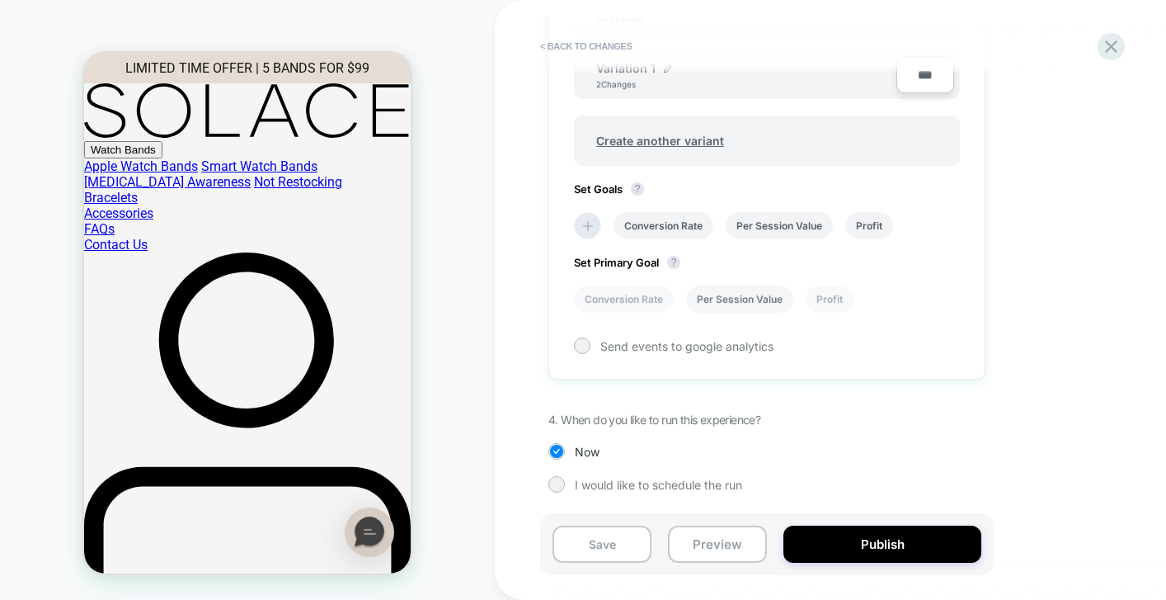
click at [738, 305] on li "Per Session Value" at bounding box center [739, 298] width 107 height 27
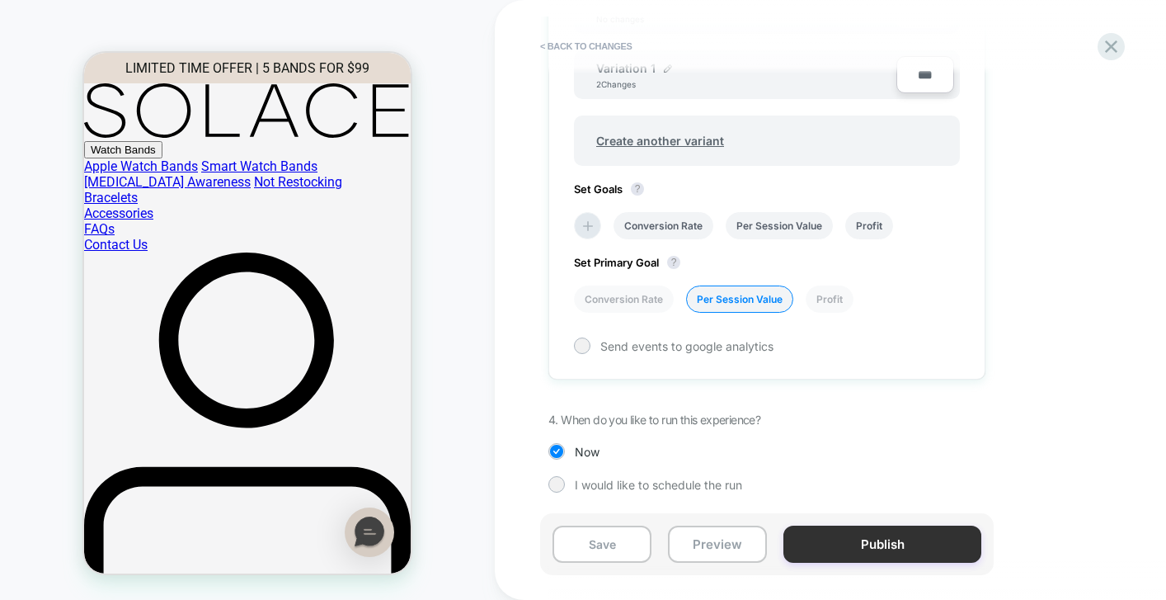
click at [867, 544] on button "Publish" at bounding box center [883, 543] width 198 height 37
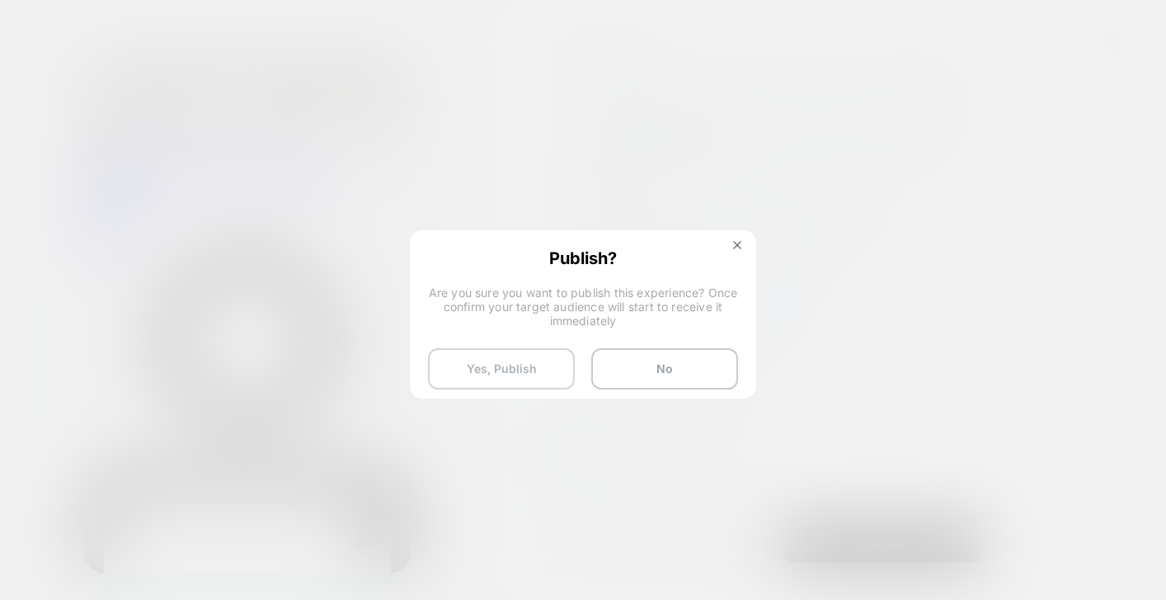
click at [551, 372] on button "Yes, Publish" at bounding box center [501, 368] width 147 height 41
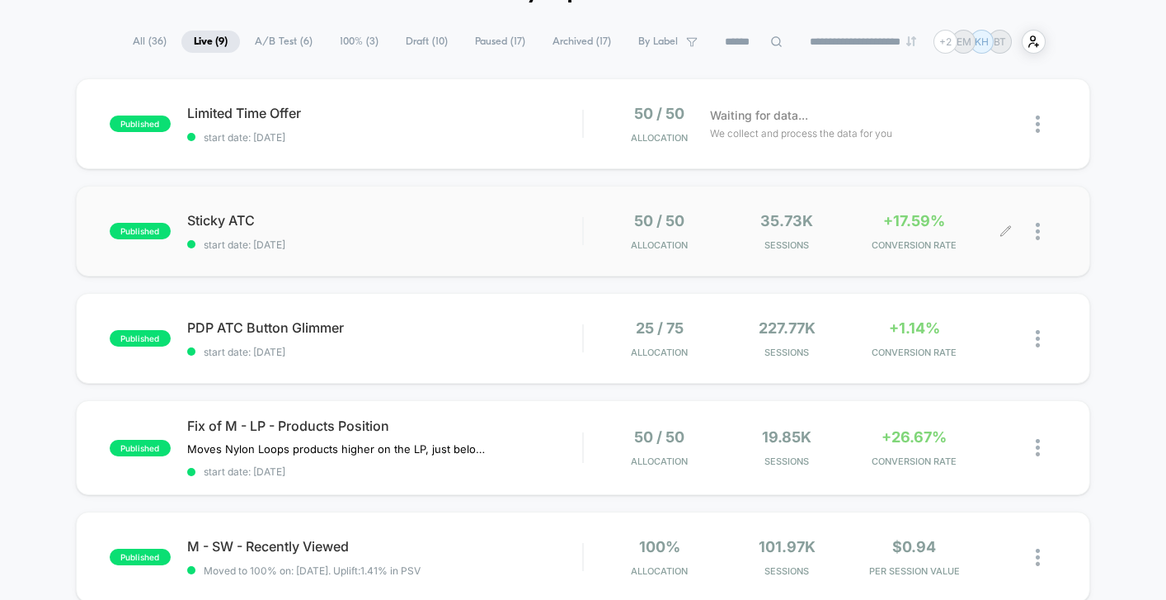
scroll to position [20, 0]
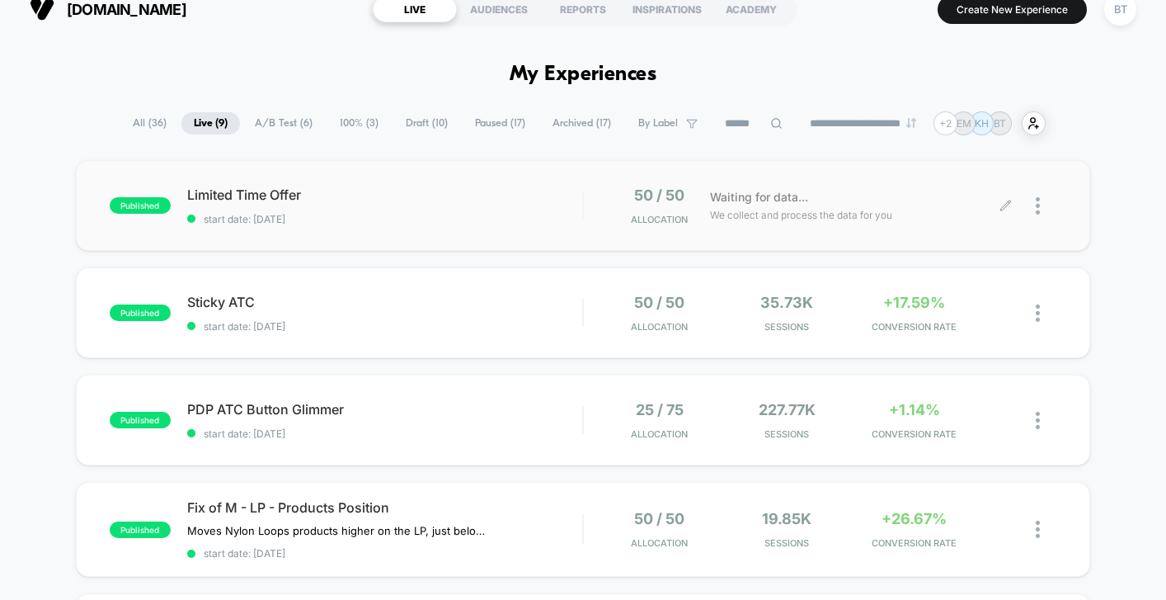
click at [1003, 200] on icon at bounding box center [1006, 206] width 12 height 12
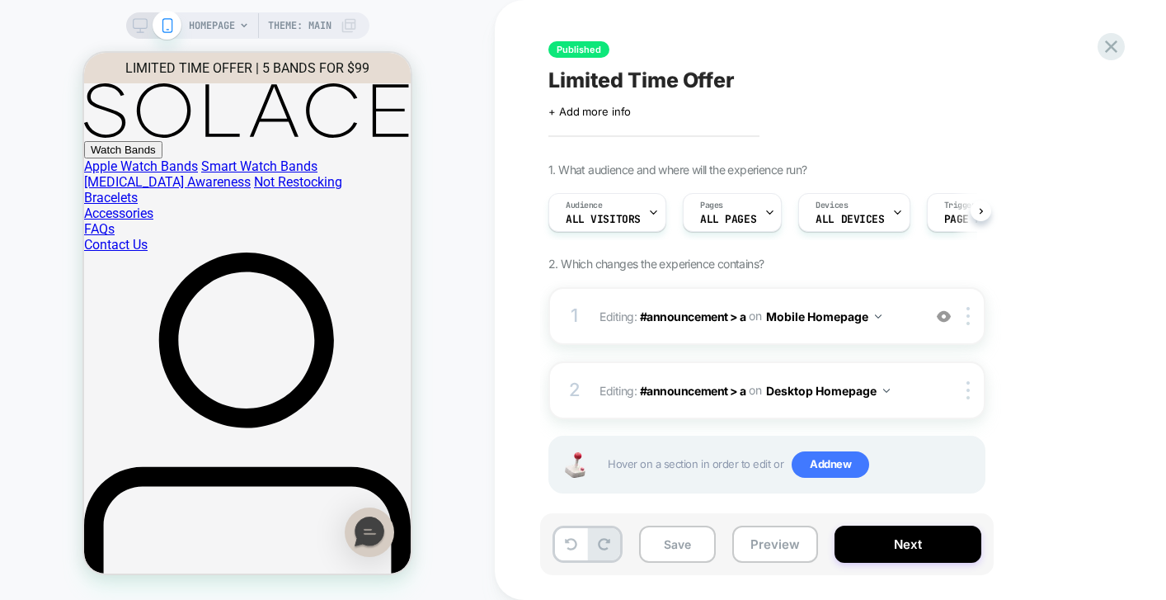
scroll to position [0, 1]
click at [683, 551] on button "Save" at bounding box center [677, 543] width 77 height 37
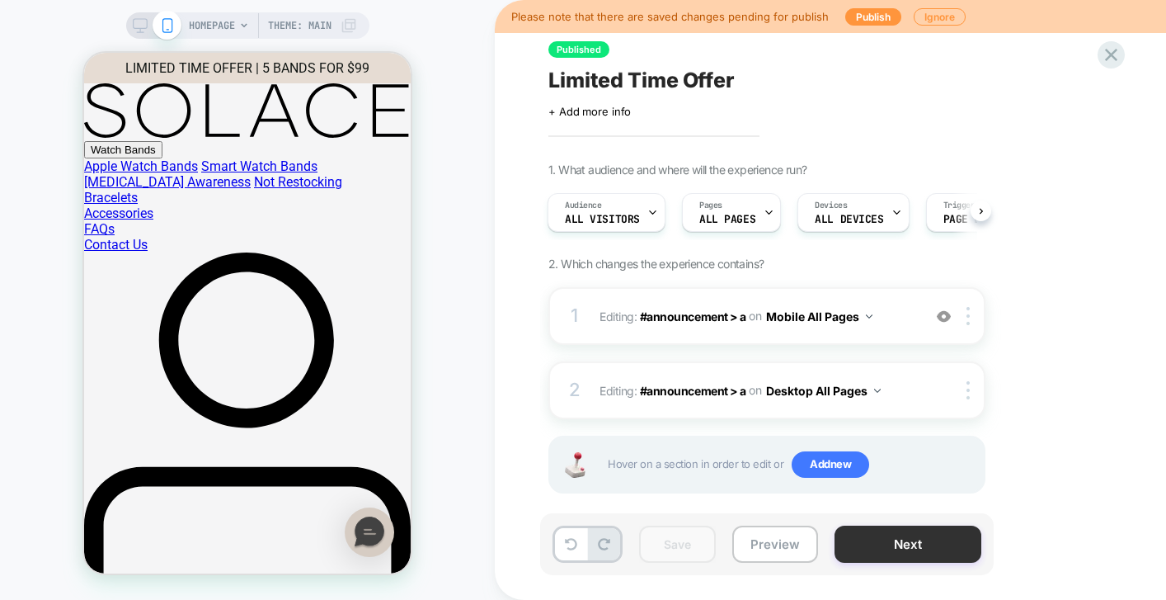
click at [920, 546] on button "Next" at bounding box center [908, 543] width 147 height 37
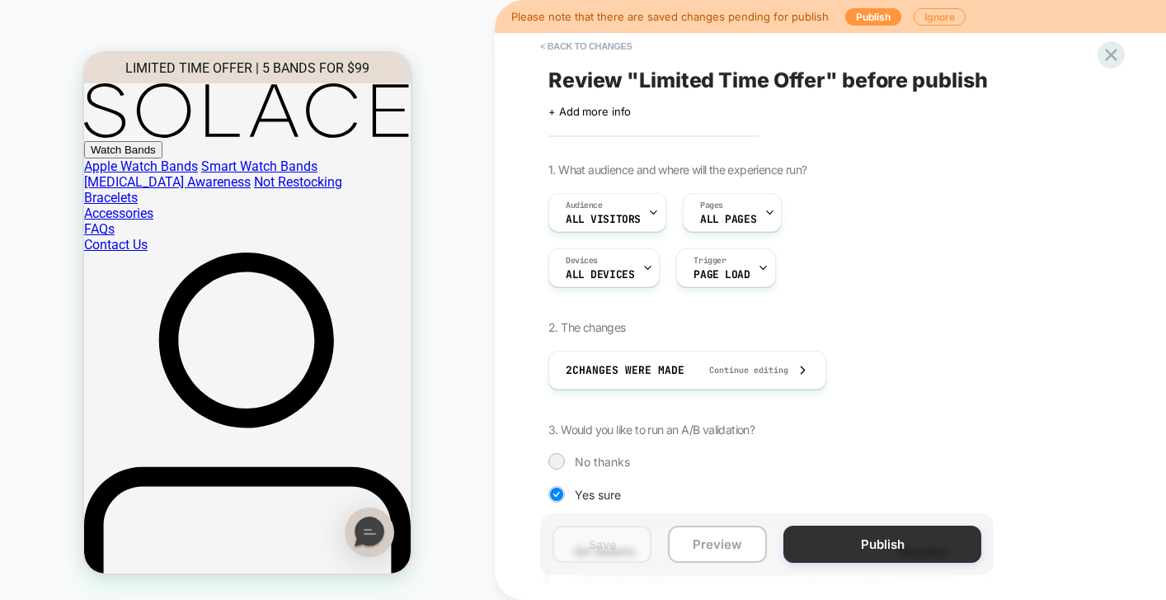
click at [868, 544] on button "Publish" at bounding box center [883, 543] width 198 height 37
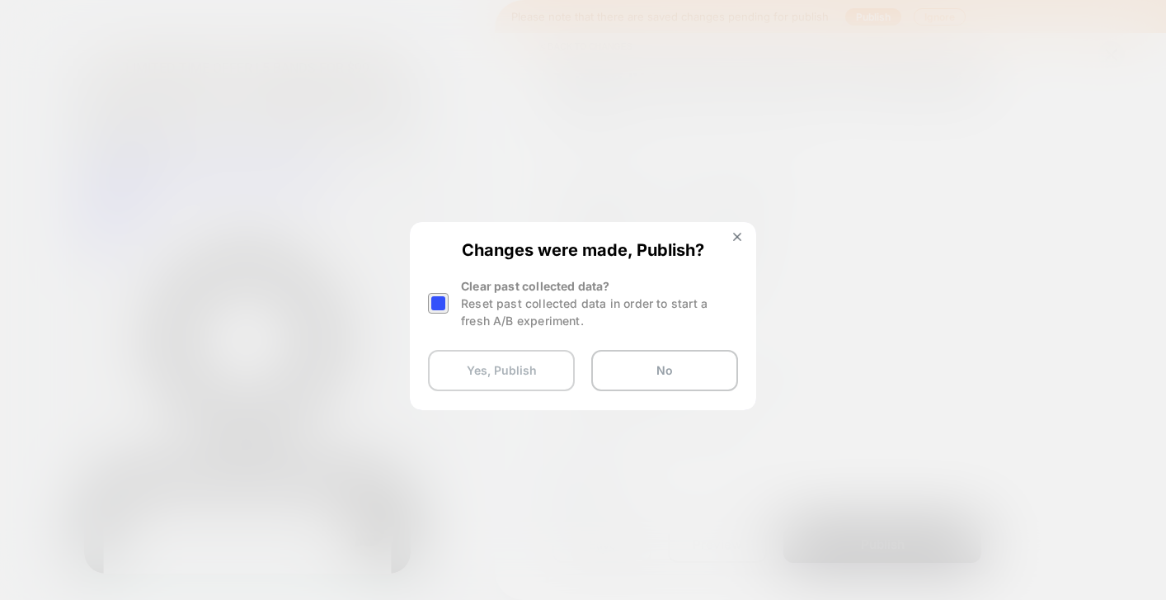
click at [543, 373] on button "Yes, Publish" at bounding box center [501, 370] width 147 height 41
